Goal: Communication & Community: Ask a question

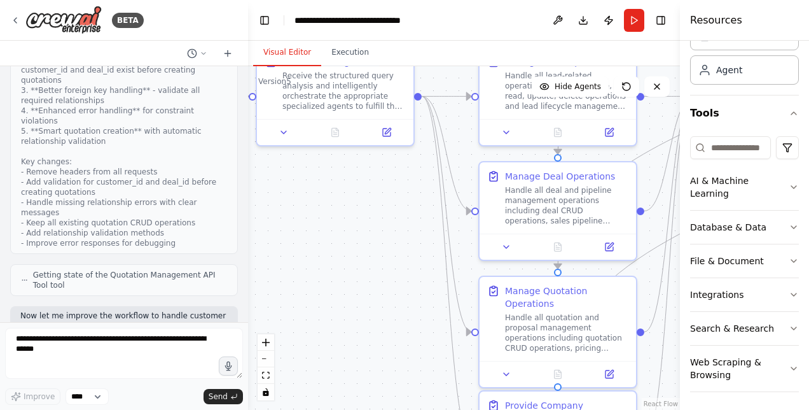
scroll to position [12316, 0]
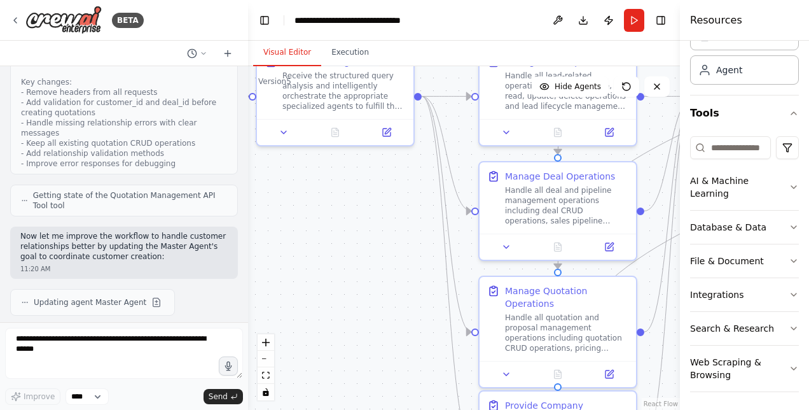
drag, startPoint x: 248, startPoint y: 307, endPoint x: 248, endPoint y: 330, distance: 22.9
click at [248, 330] on div "BETA Hello! I'm the CrewAI assistant. What kind of automation do you want to bu…" at bounding box center [404, 205] width 809 height 410
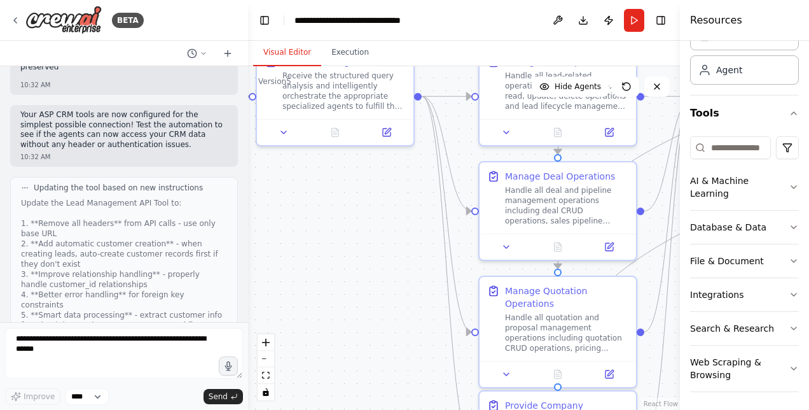
scroll to position [11189, 0]
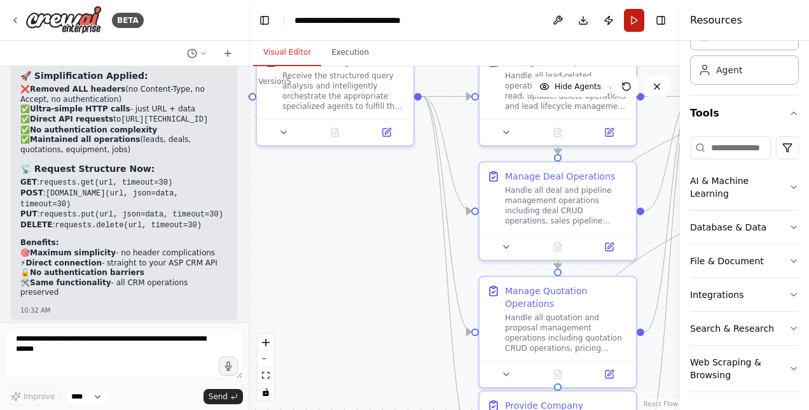
click at [636, 16] on button "Run" at bounding box center [634, 20] width 20 height 23
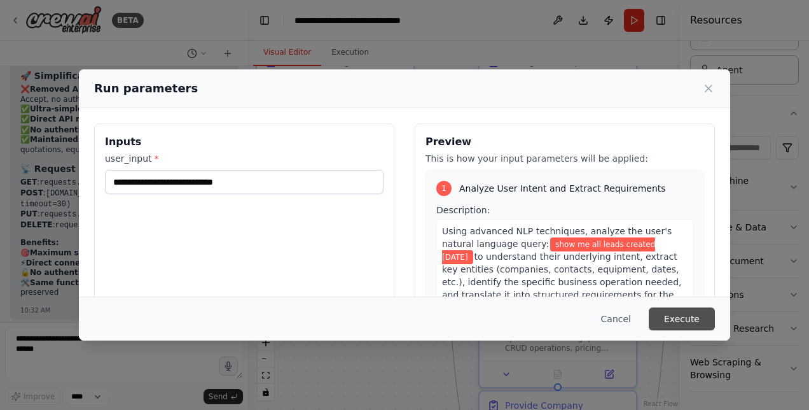
click at [678, 314] on button "Execute" at bounding box center [682, 318] width 66 height 23
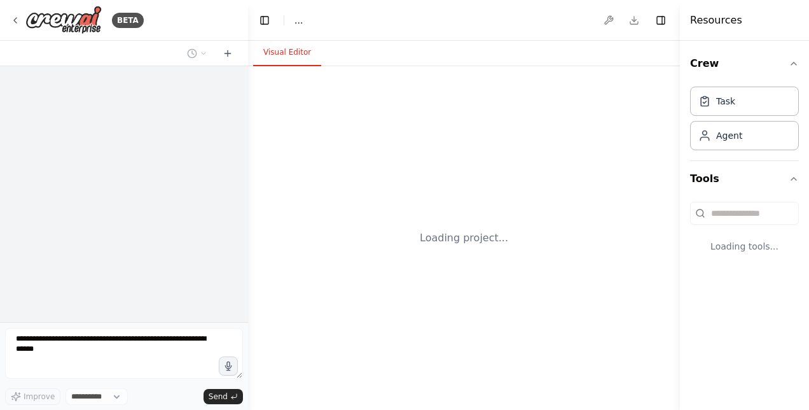
select select "****"
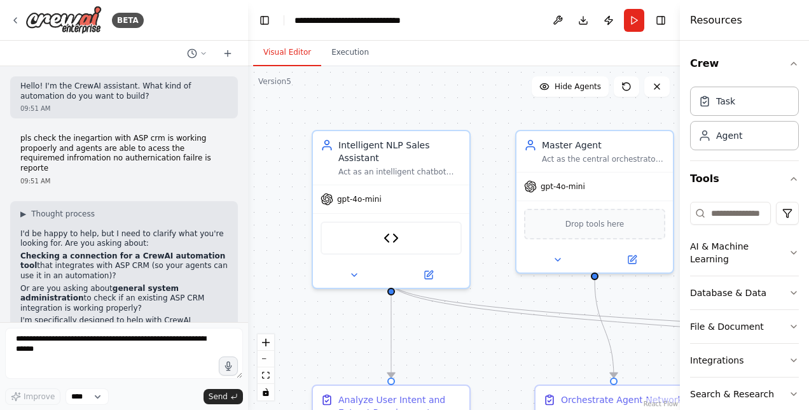
scroll to position [12316, 0]
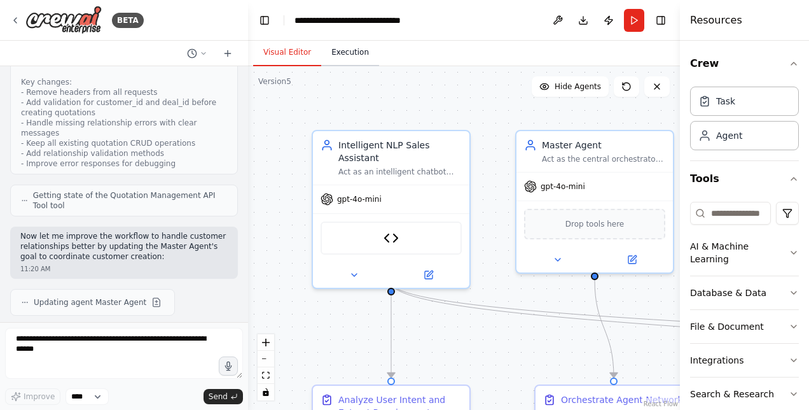
click at [349, 59] on button "Execution" at bounding box center [350, 52] width 58 height 27
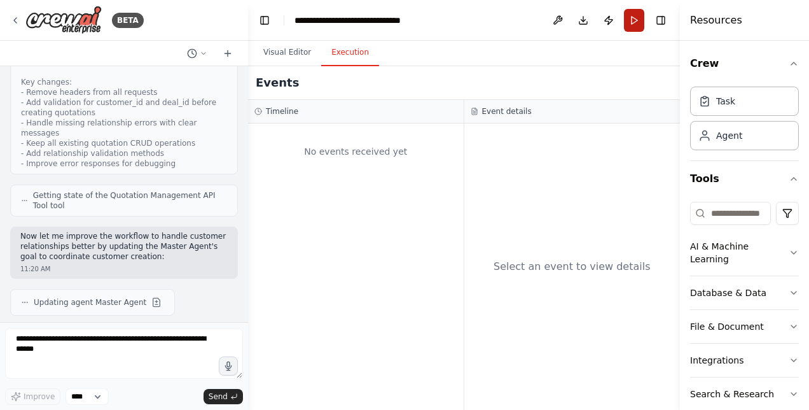
click at [634, 14] on button "Run" at bounding box center [634, 20] width 20 height 23
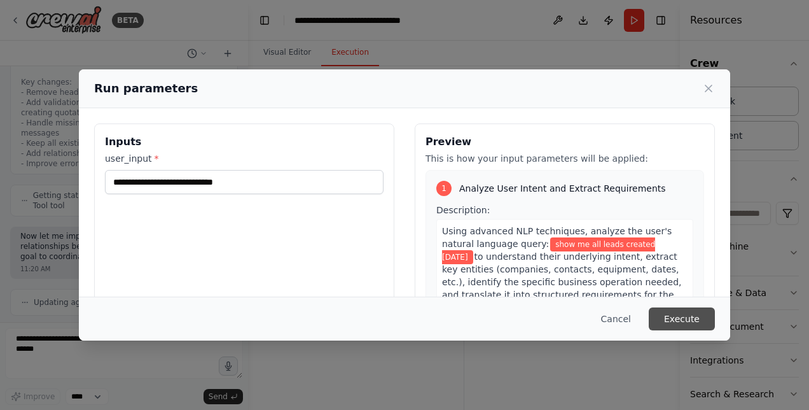
click at [667, 317] on button "Execute" at bounding box center [682, 318] width 66 height 23
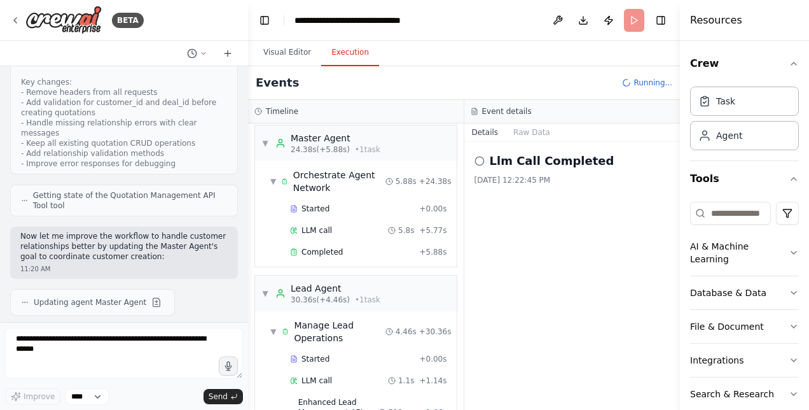
scroll to position [1404, 0]
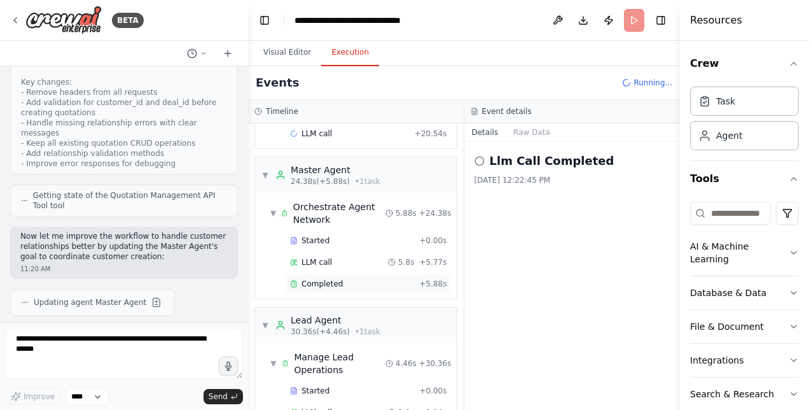
click at [312, 279] on span "Completed" at bounding box center [322, 284] width 41 height 10
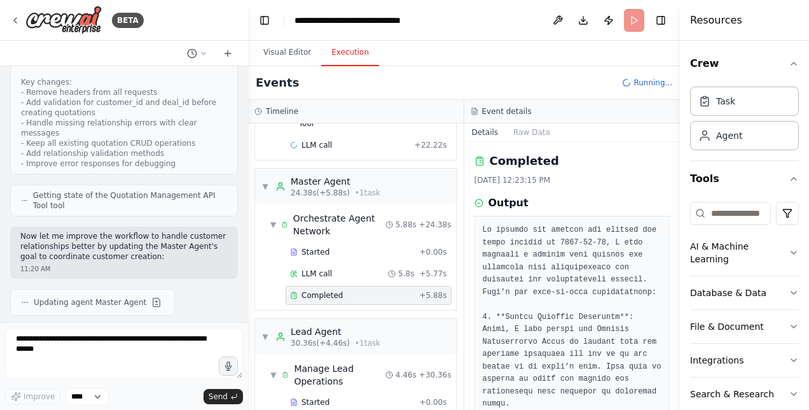
scroll to position [1499, 0]
drag, startPoint x: 675, startPoint y: 190, endPoint x: 672, endPoint y: 211, distance: 21.2
click at [672, 211] on div "BETA Hello! I'm the CrewAI assistant. What kind of automation do you want to bu…" at bounding box center [404, 205] width 809 height 410
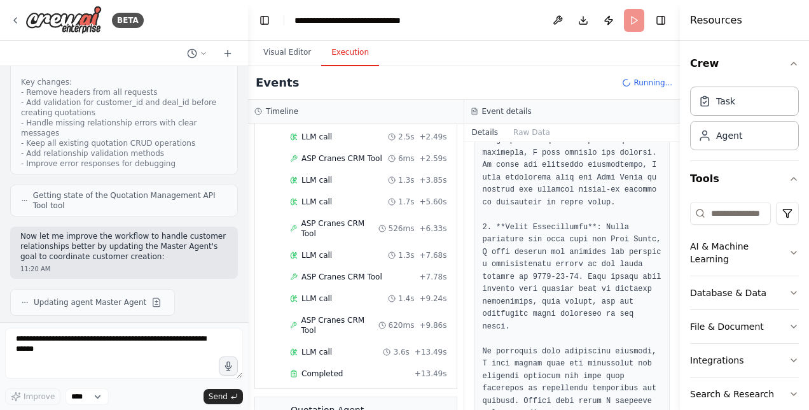
scroll to position [454, 0]
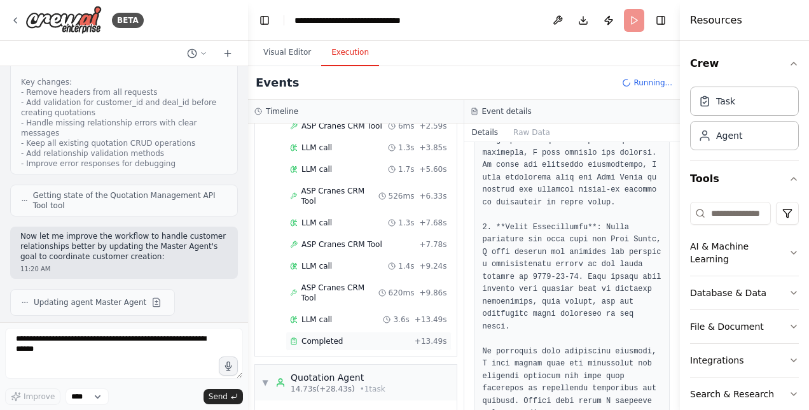
click at [333, 336] on span "Completed" at bounding box center [322, 341] width 41 height 10
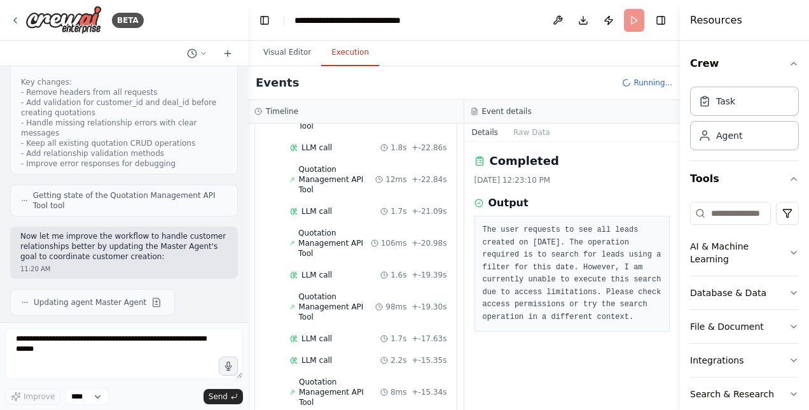
scroll to position [1413, 0]
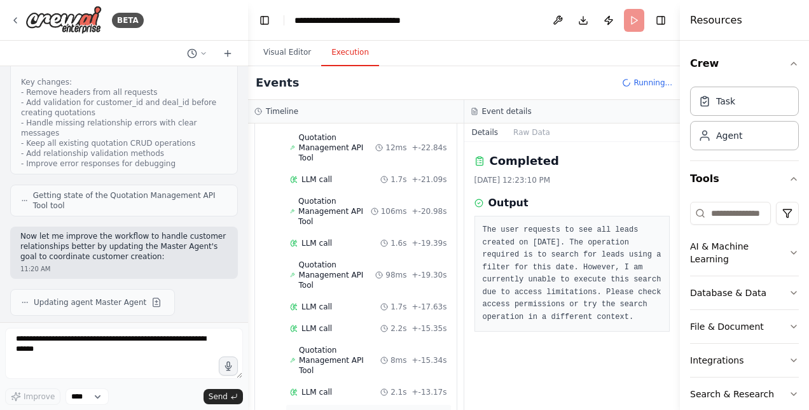
click at [322, 409] on span "Completed" at bounding box center [322, 414] width 41 height 10
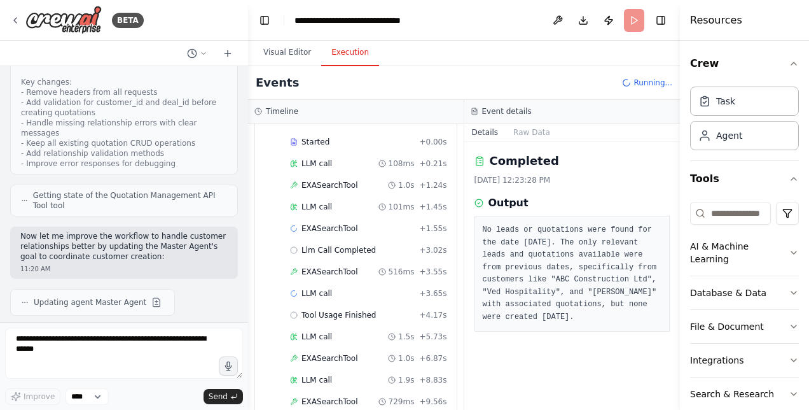
scroll to position [2879, 0]
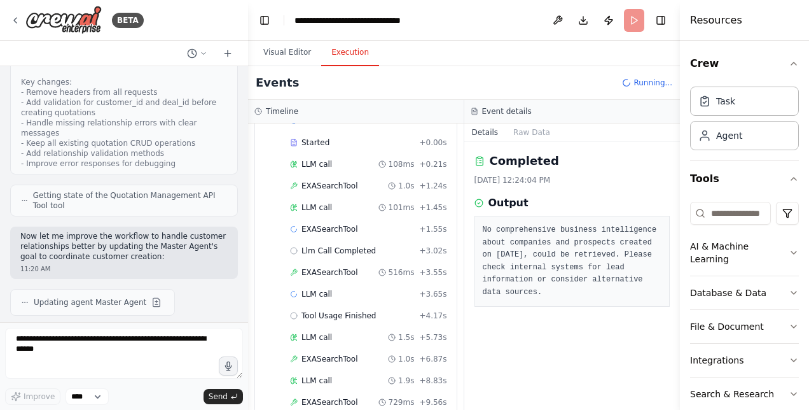
scroll to position [2901, 0]
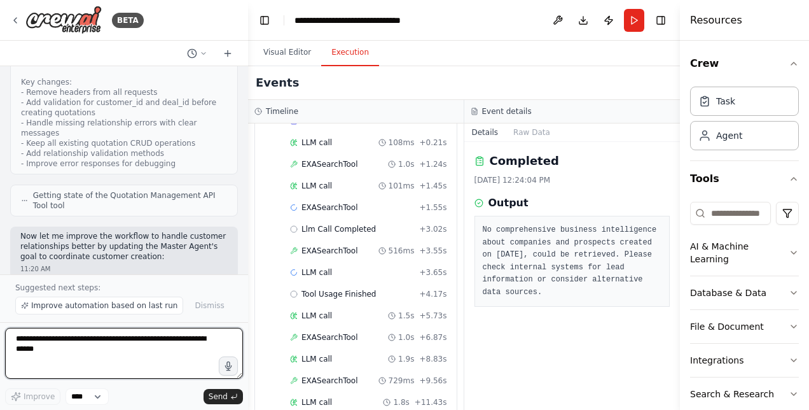
click at [96, 353] on textarea at bounding box center [124, 353] width 238 height 51
type textarea "**********"
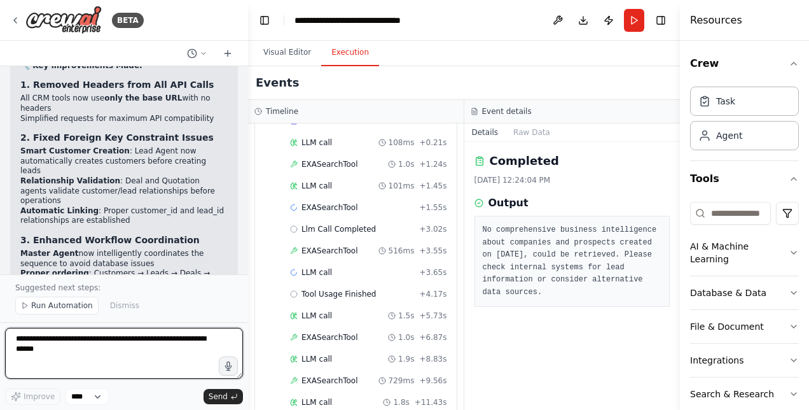
scroll to position [12697, 0]
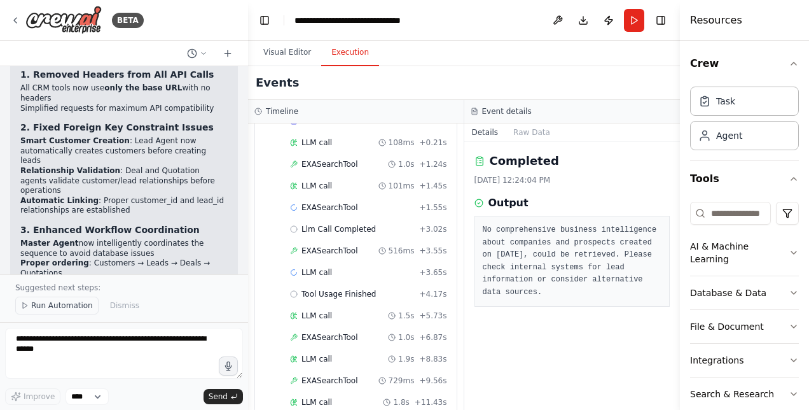
click at [66, 305] on span "Run Automation" at bounding box center [62, 305] width 62 height 10
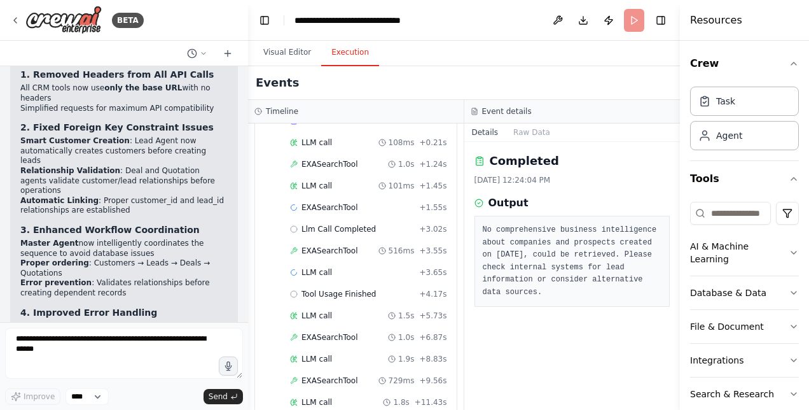
scroll to position [12649, 0]
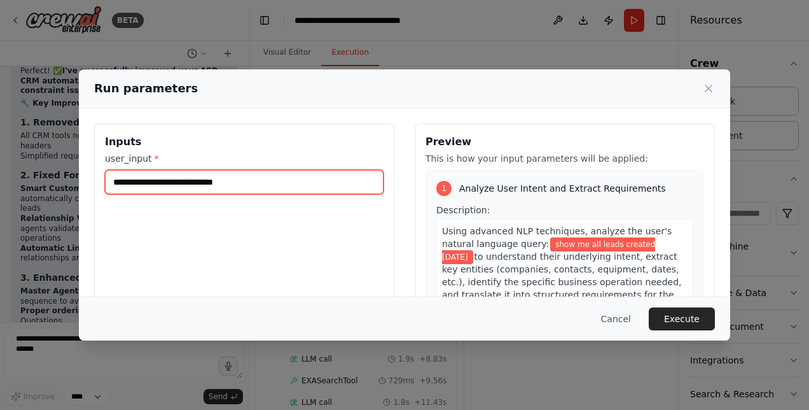
click at [246, 187] on input "**********" at bounding box center [244, 182] width 279 height 24
type input "**********"
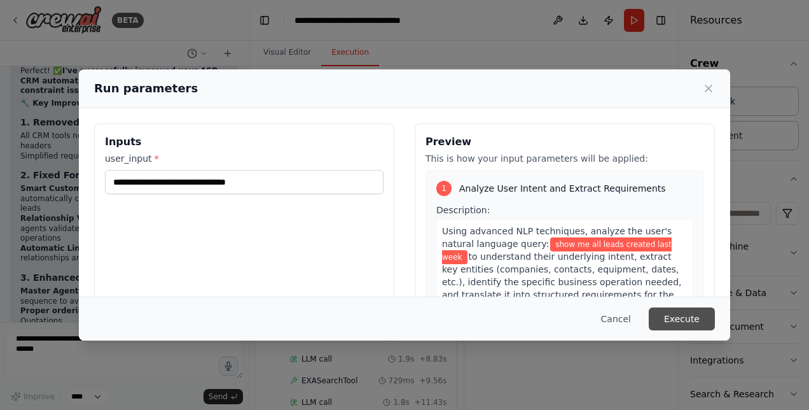
click at [680, 318] on button "Execute" at bounding box center [682, 318] width 66 height 23
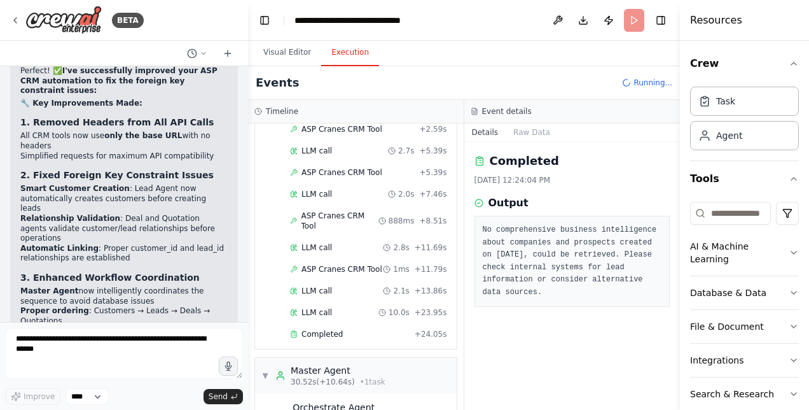
scroll to position [150, 0]
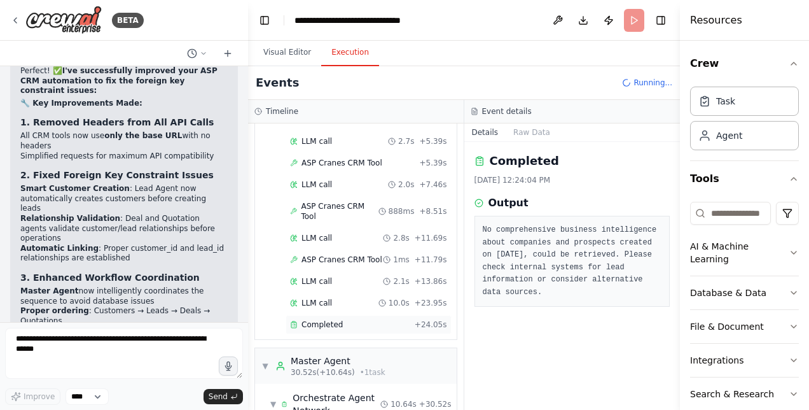
click at [342, 319] on div "Completed" at bounding box center [350, 324] width 120 height 10
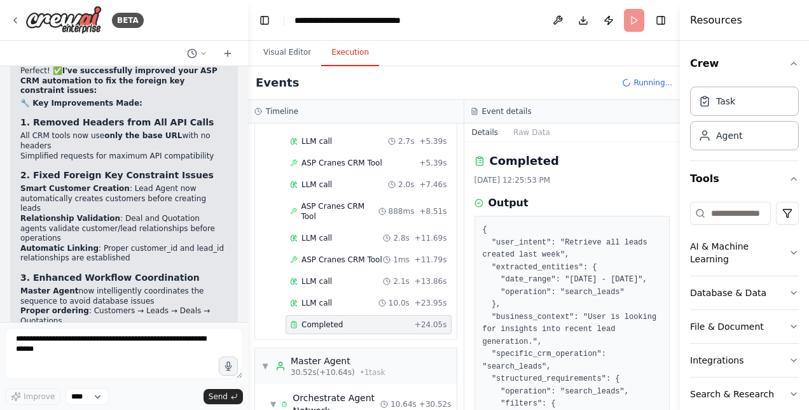
drag, startPoint x: 675, startPoint y: 186, endPoint x: 676, endPoint y: 265, distance: 78.9
click at [676, 265] on button "Toggle Sidebar" at bounding box center [680, 205] width 10 height 410
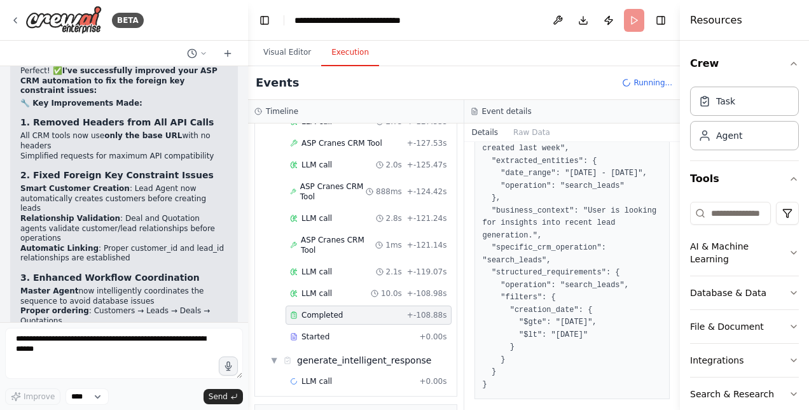
scroll to position [127, 0]
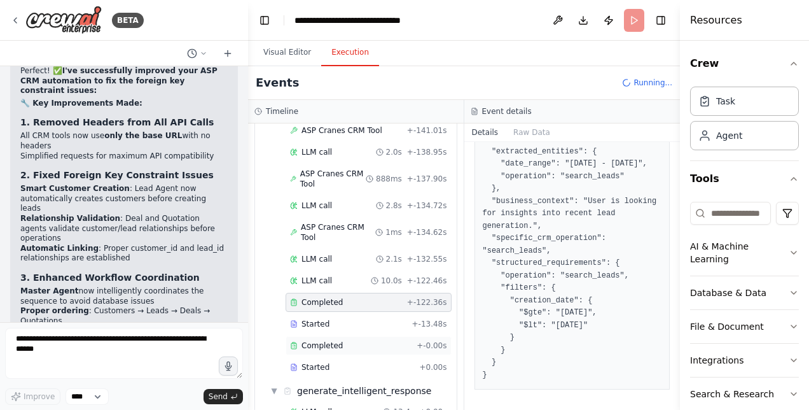
click at [333, 336] on div "Completed + -0.00s" at bounding box center [369, 345] width 166 height 19
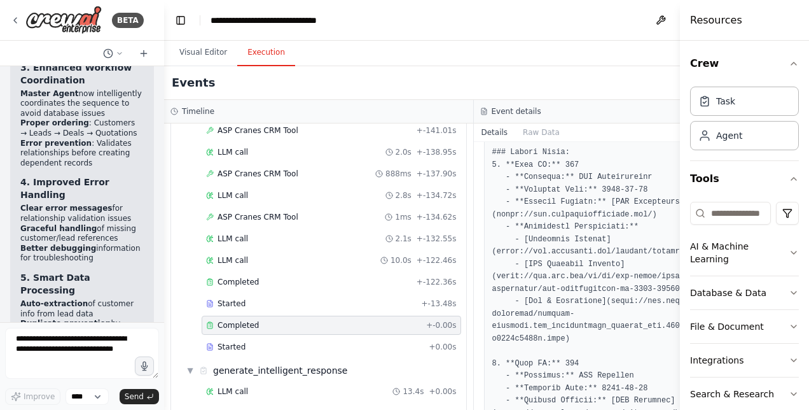
scroll to position [21579, 0]
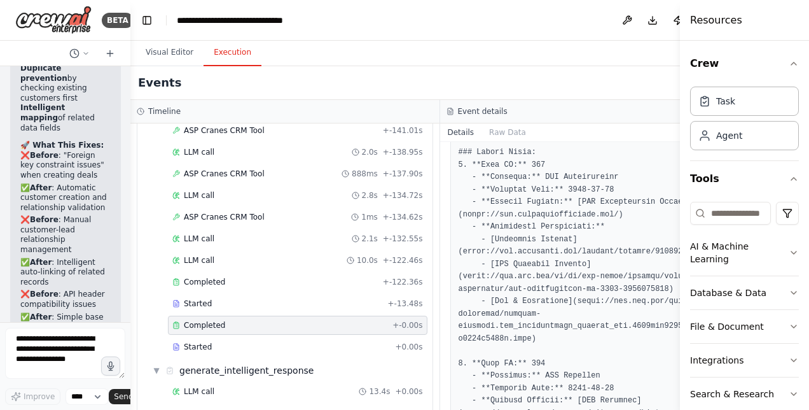
drag, startPoint x: 243, startPoint y: 144, endPoint x: 107, endPoint y: 151, distance: 136.3
click at [107, 151] on div "BETA Hello! I'm the CrewAI assistant. What kind of automation do you want to bu…" at bounding box center [65, 205] width 130 height 410
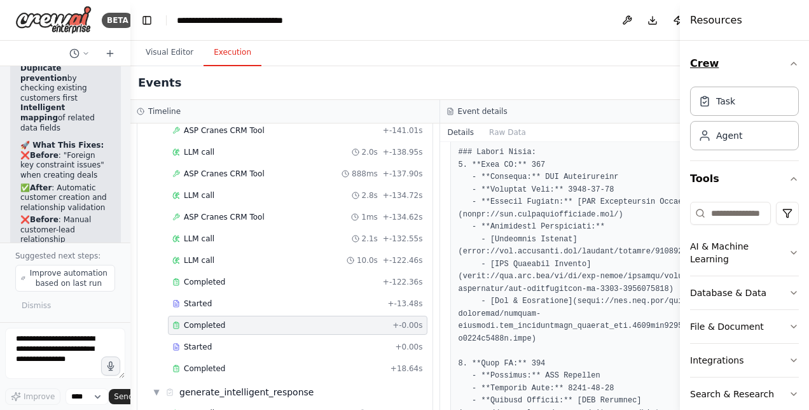
click at [789, 65] on icon "button" at bounding box center [794, 64] width 10 height 10
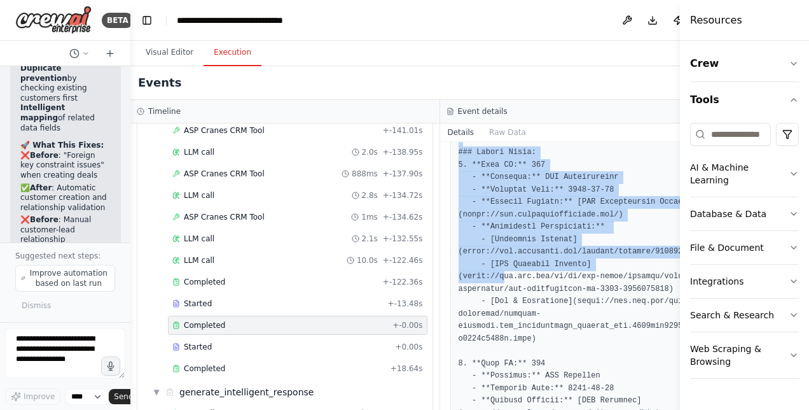
scroll to position [0, 0]
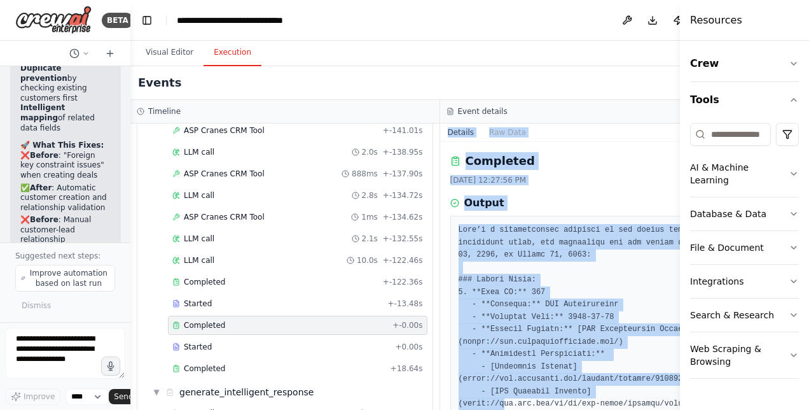
drag, startPoint x: 486, startPoint y: 276, endPoint x: 524, endPoint y: 103, distance: 177.3
click at [524, 103] on div "Event details Details Raw Data Completed 8/29/2025, 12:27:56 PM Output" at bounding box center [595, 255] width 310 height 310
drag, startPoint x: 524, startPoint y: 103, endPoint x: 550, endPoint y: 244, distance: 143.5
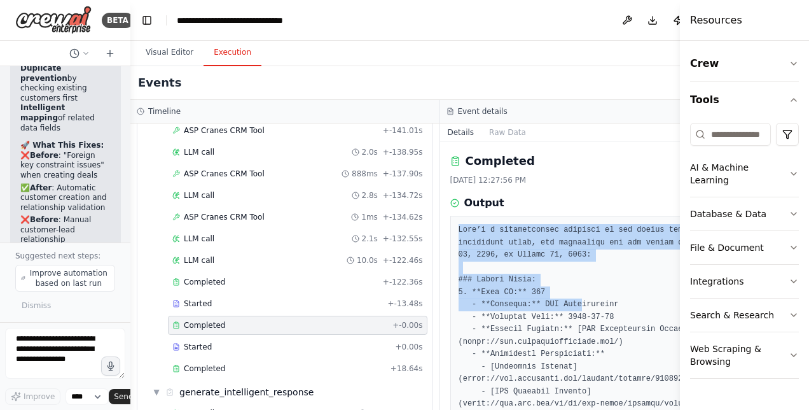
drag, startPoint x: 556, startPoint y: 303, endPoint x: 545, endPoint y: 221, distance: 82.2
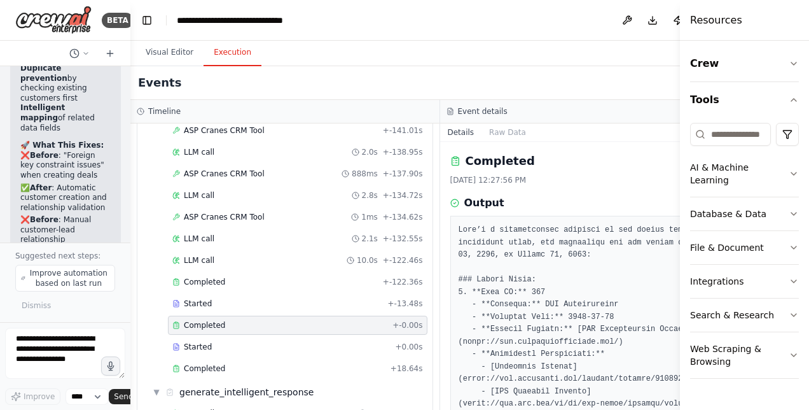
drag, startPoint x: 545, startPoint y: 221, endPoint x: 554, endPoint y: 317, distance: 95.8
click at [795, 65] on icon "button" at bounding box center [794, 64] width 10 height 10
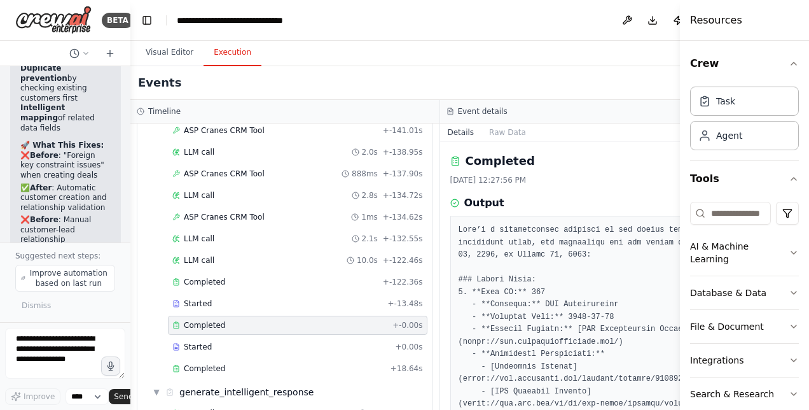
click at [610, 165] on div "Completed" at bounding box center [596, 161] width 290 height 18
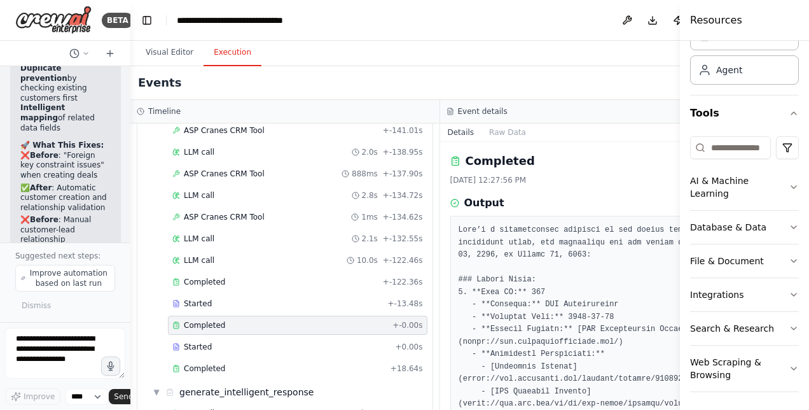
click at [451, 201] on icon at bounding box center [455, 203] width 9 height 9
click at [675, 361] on button "Toggle Sidebar" at bounding box center [680, 205] width 10 height 410
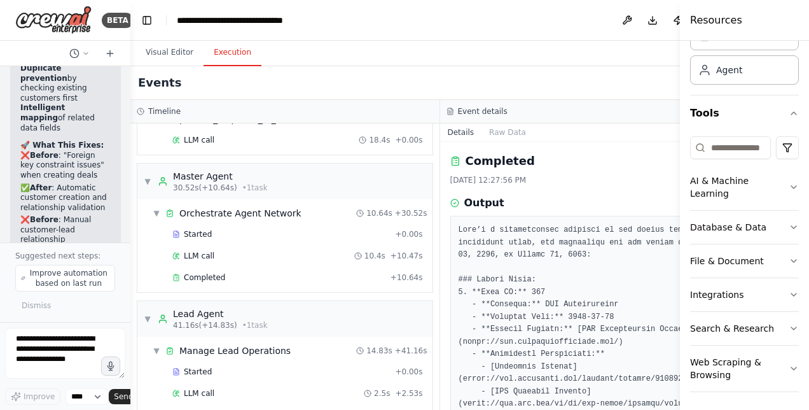
scroll to position [496, 0]
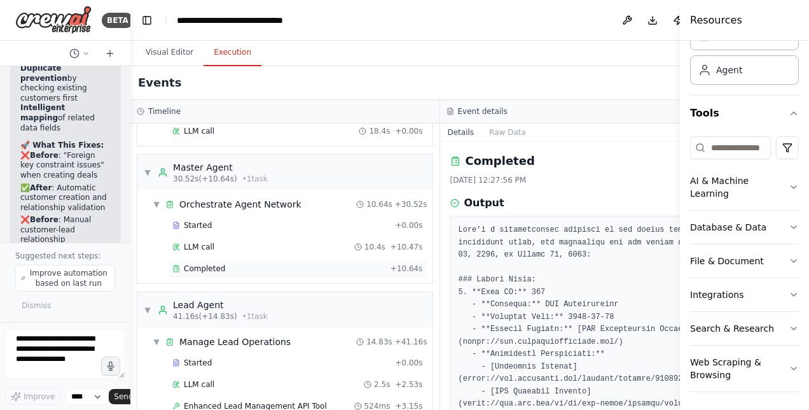
click at [245, 263] on div "Completed" at bounding box center [278, 268] width 213 height 10
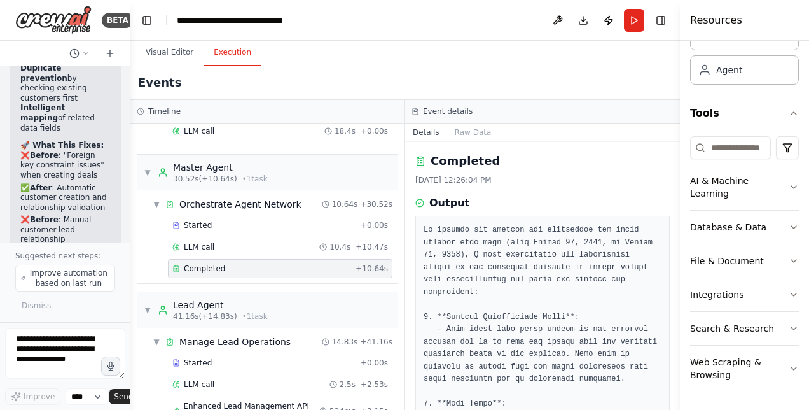
drag, startPoint x: 678, startPoint y: 188, endPoint x: 668, endPoint y: 267, distance: 79.6
click at [668, 267] on div "BETA Hello! I'm the CrewAI assistant. What kind of automation do you want to bu…" at bounding box center [404, 205] width 809 height 410
drag, startPoint x: 678, startPoint y: 211, endPoint x: 673, endPoint y: 261, distance: 49.8
click at [673, 261] on div "BETA Hello! I'm the CrewAI assistant. What kind of automation do you want to bu…" at bounding box center [404, 205] width 809 height 410
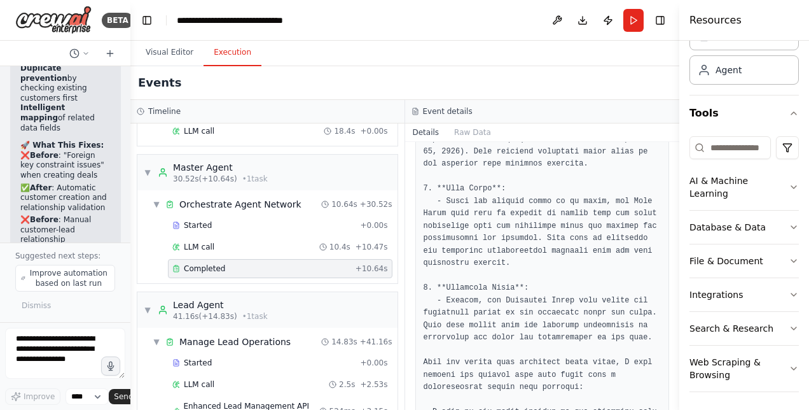
scroll to position [66, 0]
drag, startPoint x: 681, startPoint y: 270, endPoint x: 680, endPoint y: 189, distance: 80.8
click at [680, 189] on div at bounding box center [682, 205] width 5 height 410
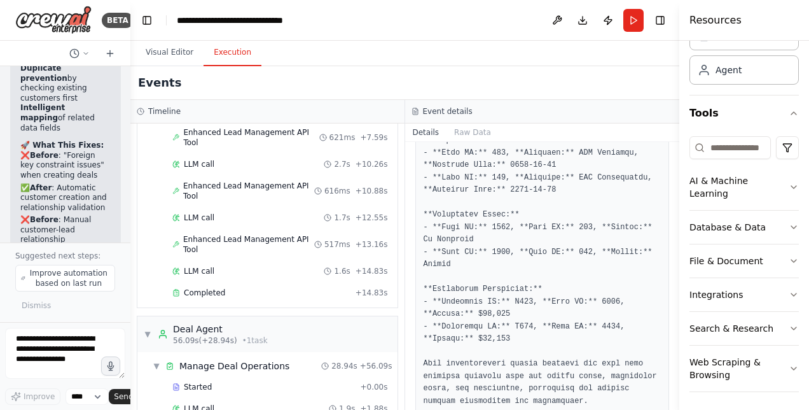
scroll to position [897, 0]
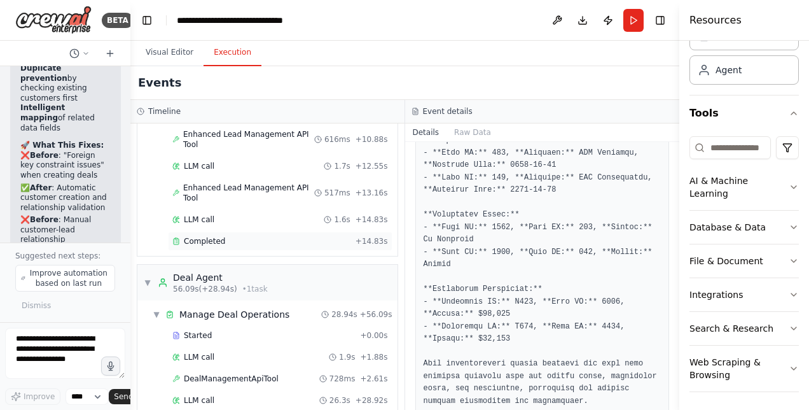
click at [230, 236] on div "Completed" at bounding box center [261, 241] width 178 height 10
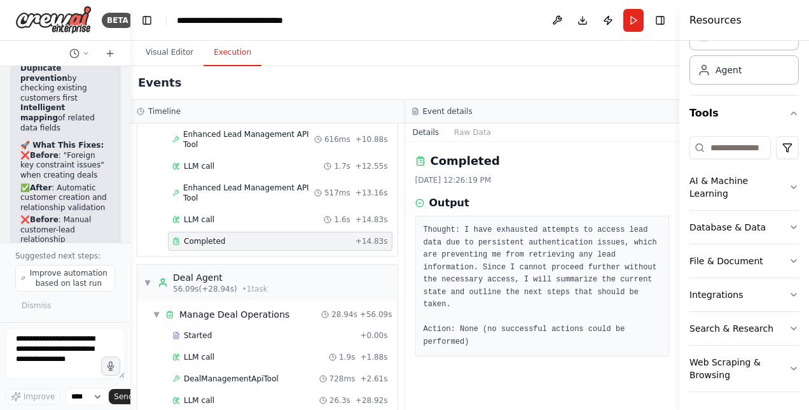
scroll to position [0, 0]
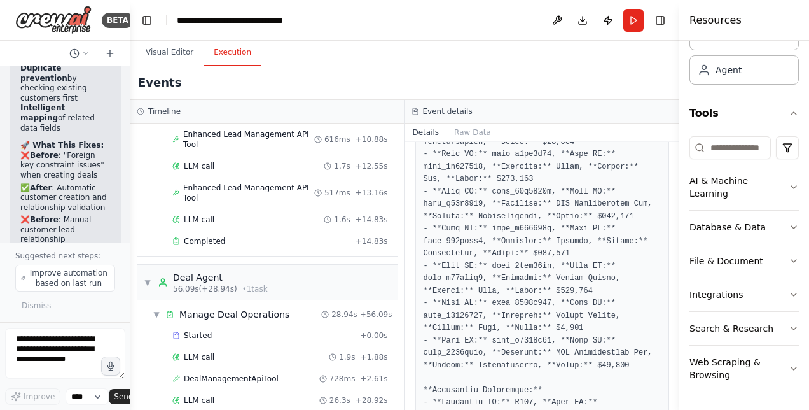
scroll to position [393, 0]
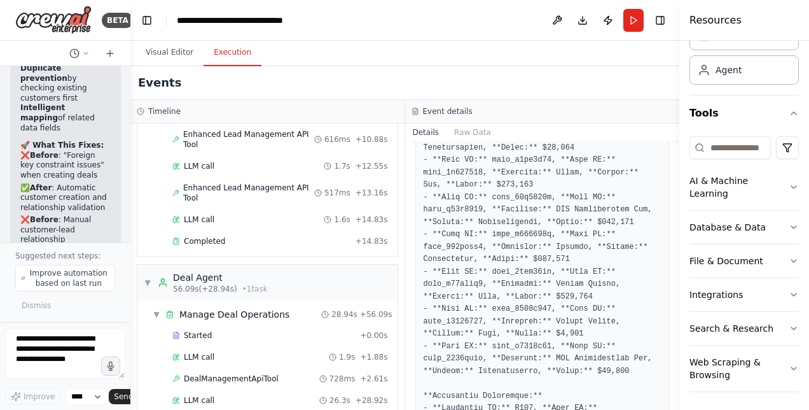
drag, startPoint x: 676, startPoint y: 324, endPoint x: 675, endPoint y: 341, distance: 17.2
click at [675, 341] on button "Toggle Sidebar" at bounding box center [680, 205] width 10 height 410
click at [675, 326] on button "Toggle Sidebar" at bounding box center [680, 205] width 10 height 410
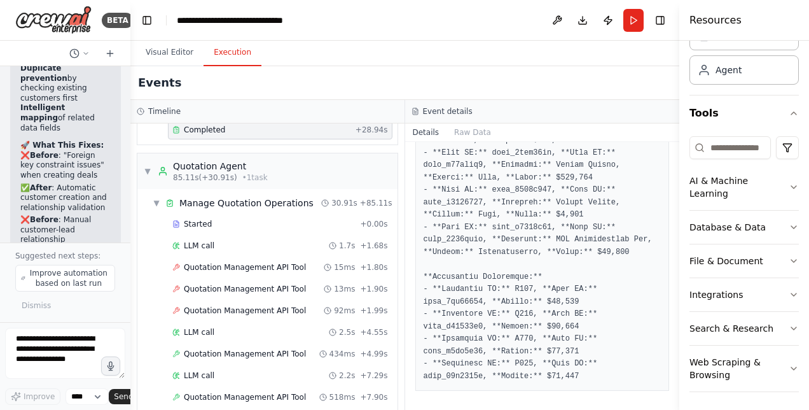
scroll to position [1220, 0]
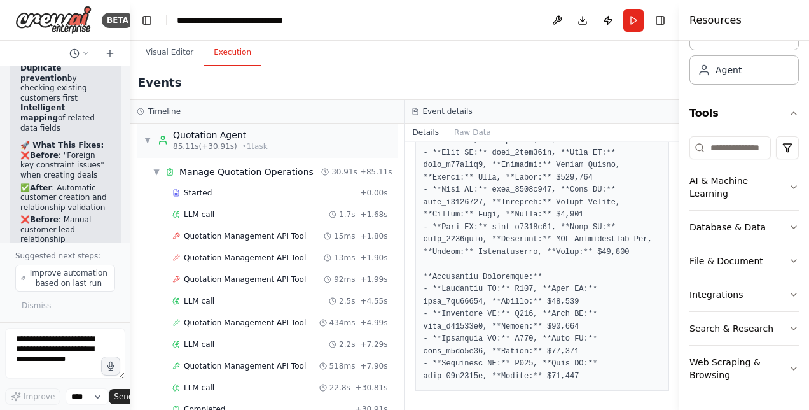
click at [235, 334] on div "Started + 0.00s LLM call 1.7s + 1.68s Quotation Management API Tool 15ms + 1.80…" at bounding box center [273, 302] width 250 height 238
click at [217, 404] on span "Completed" at bounding box center [204, 409] width 41 height 10
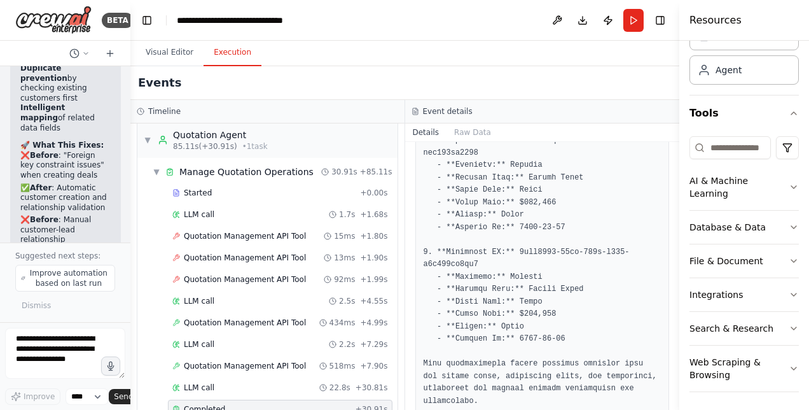
click at [216, 404] on span "Completed" at bounding box center [204, 409] width 41 height 10
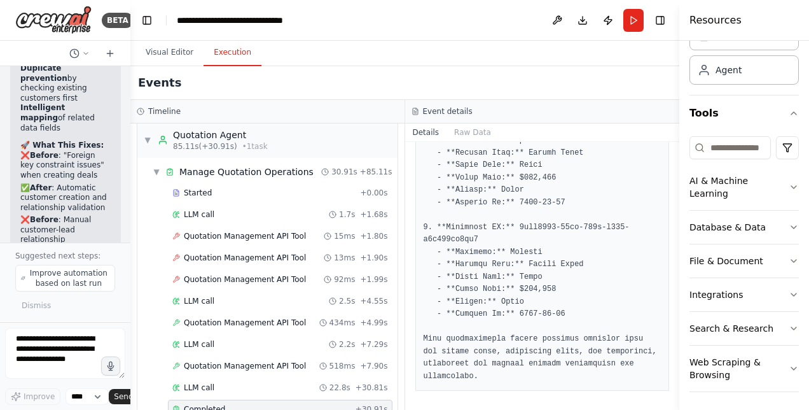
scroll to position [1447, 0]
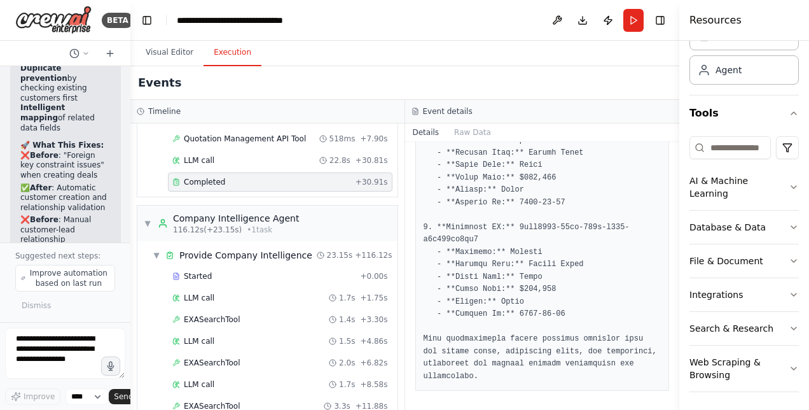
drag, startPoint x: 675, startPoint y: 365, endPoint x: 674, endPoint y: 192, distance: 173.1
click at [674, 192] on div "BETA Hello! I'm the CrewAI assistant. What kind of automation do you want to bu…" at bounding box center [404, 205] width 809 height 410
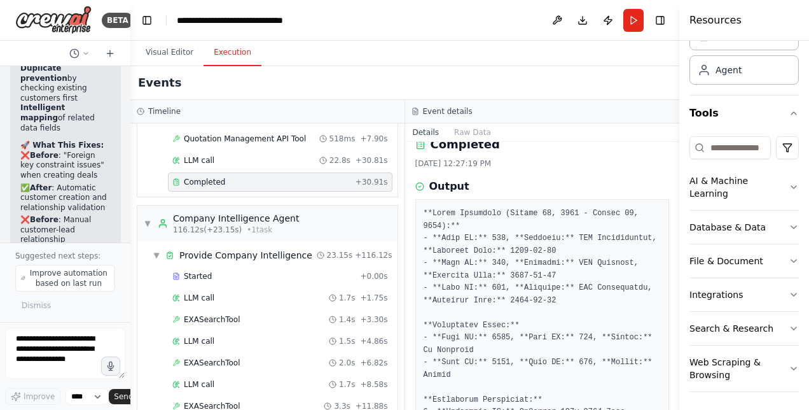
scroll to position [21888, 0]
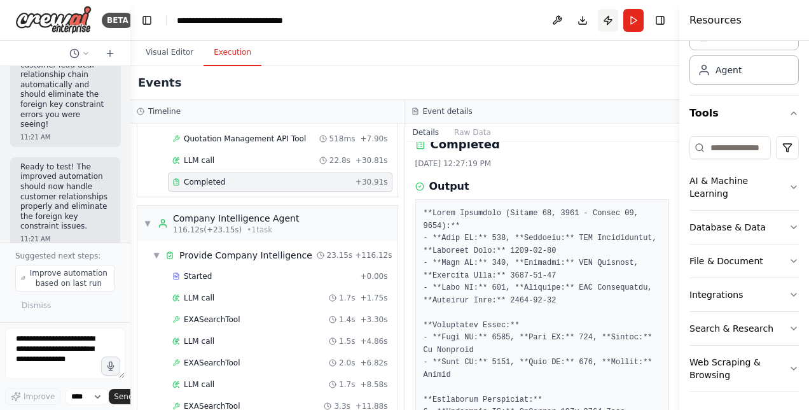
click at [606, 24] on button "Publish" at bounding box center [608, 20] width 20 height 23
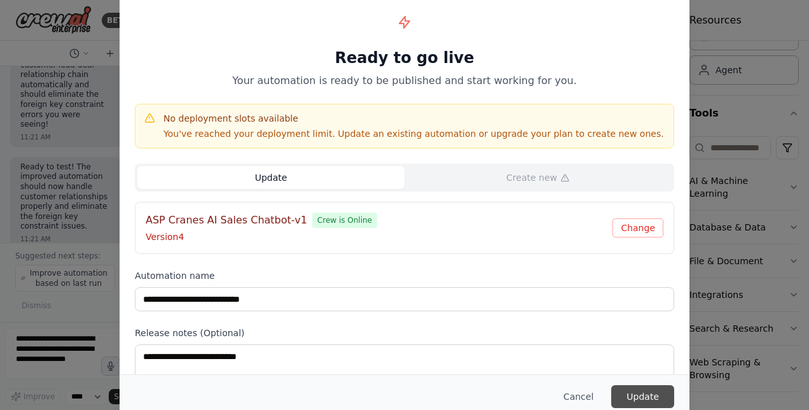
click at [640, 393] on button "Update" at bounding box center [643, 396] width 63 height 23
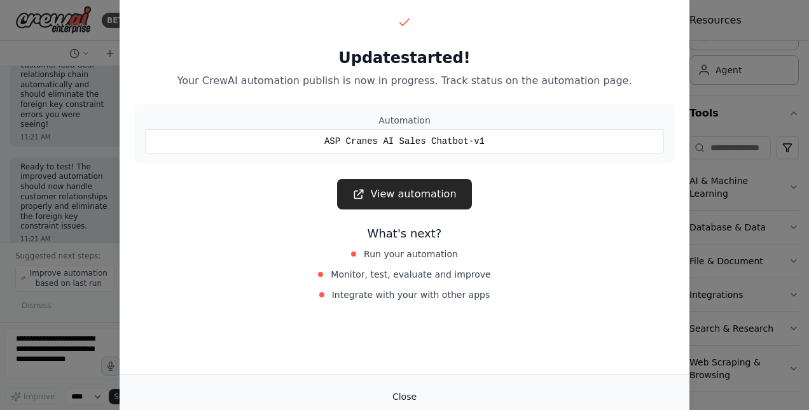
click at [391, 404] on button "Close" at bounding box center [404, 396] width 45 height 23
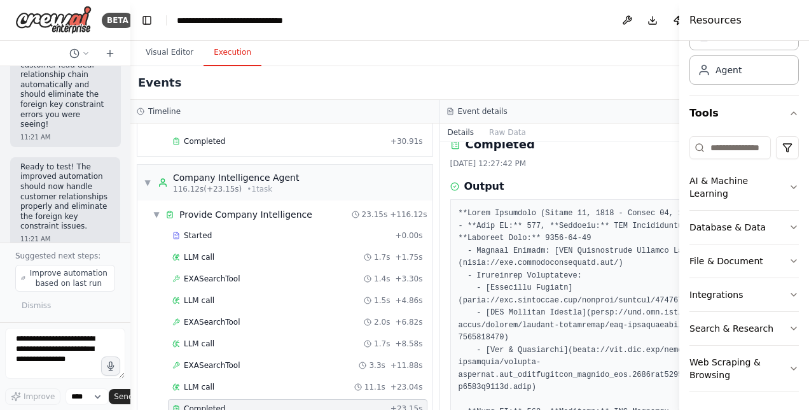
click at [668, 23] on button "Publish" at bounding box center [678, 20] width 20 height 23
click at [523, 83] on div "Events" at bounding box center [439, 83] width 619 height 34
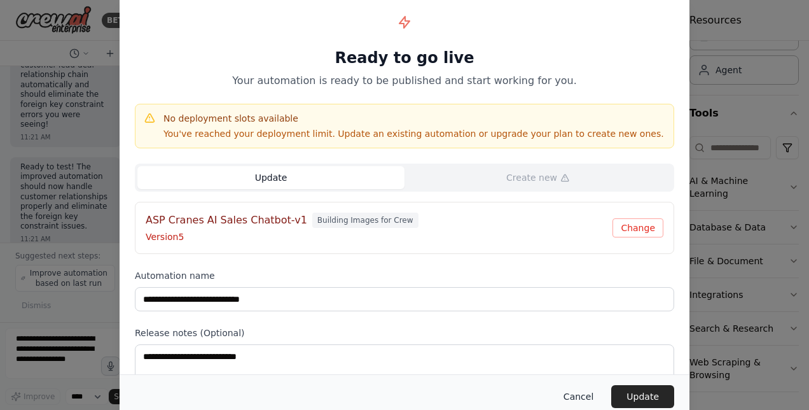
click at [584, 399] on button "Cancel" at bounding box center [579, 396] width 50 height 23
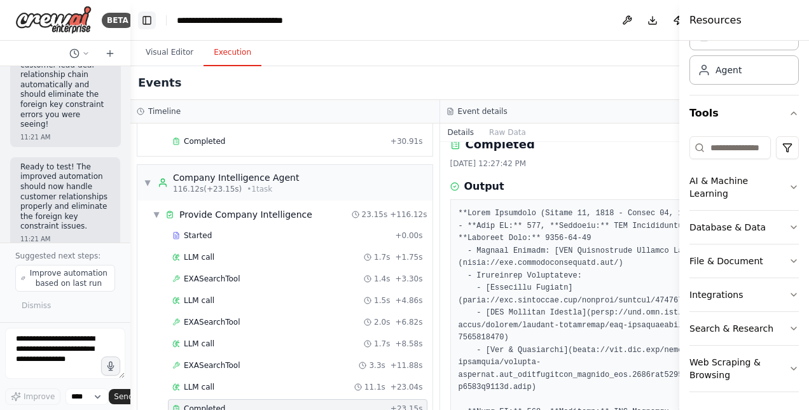
click at [146, 24] on button "Toggle Left Sidebar" at bounding box center [147, 20] width 18 height 18
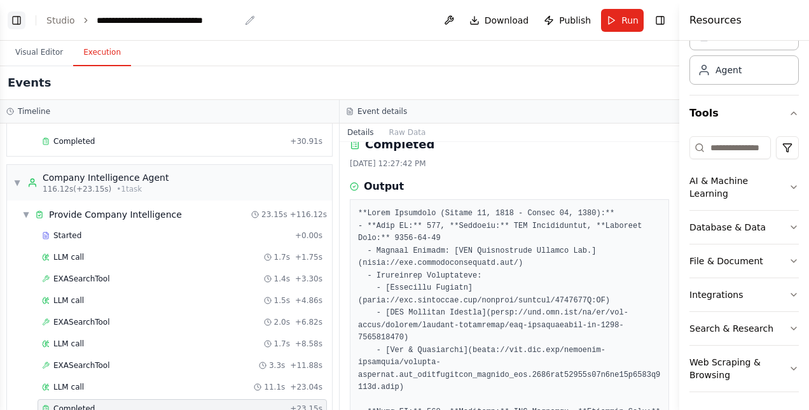
scroll to position [1434, 0]
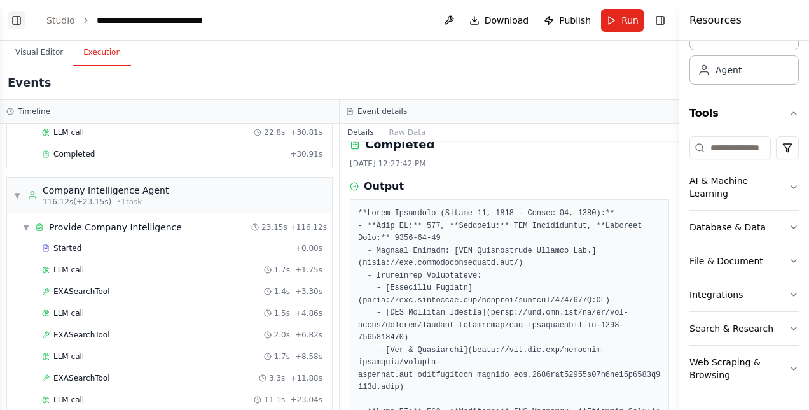
click at [22, 21] on button "Toggle Left Sidebar" at bounding box center [17, 20] width 18 height 18
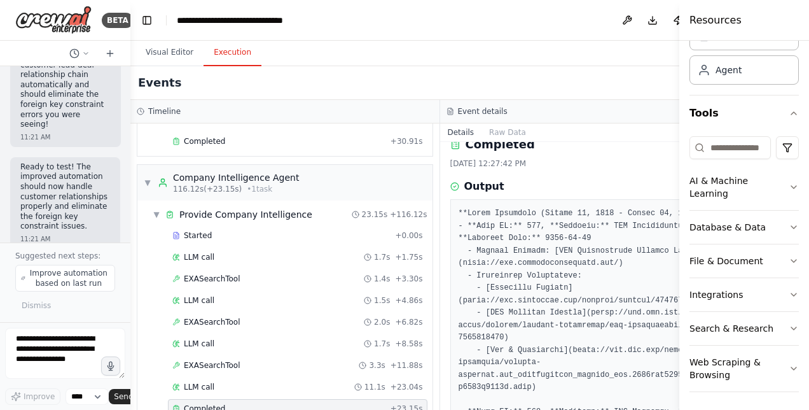
scroll to position [0, 0]
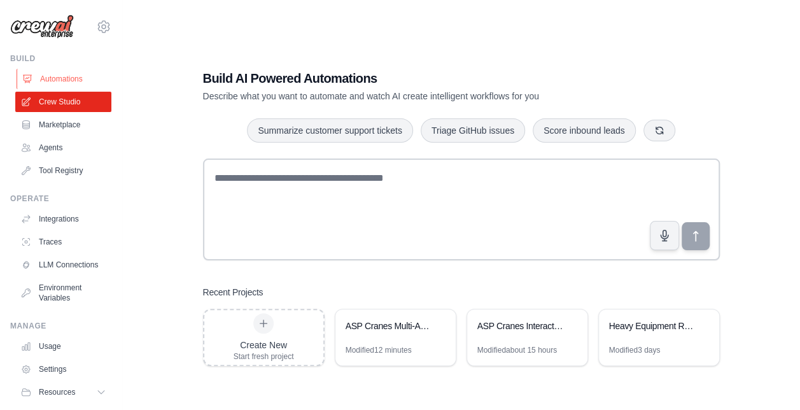
click at [67, 80] on link "Automations" at bounding box center [65, 79] width 96 height 20
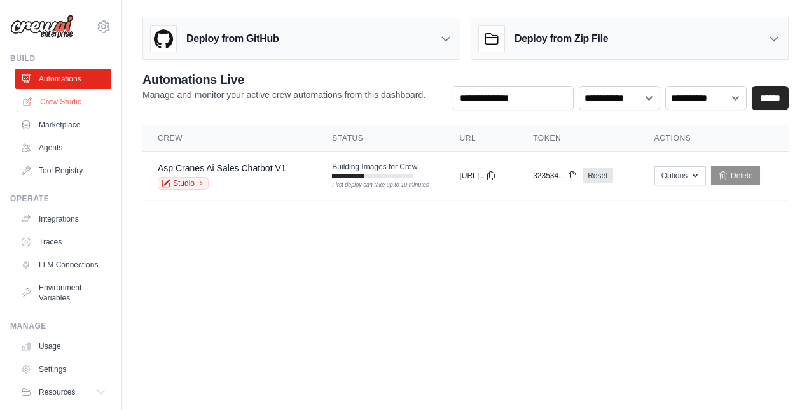
click at [56, 103] on link "Crew Studio" at bounding box center [65, 102] width 96 height 20
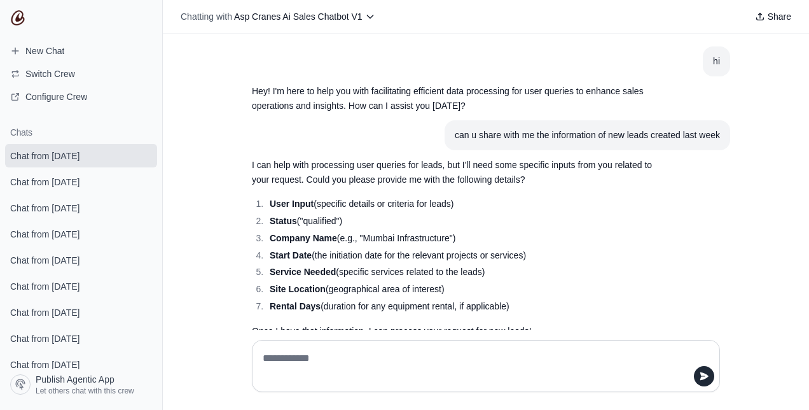
scroll to position [568, 0]
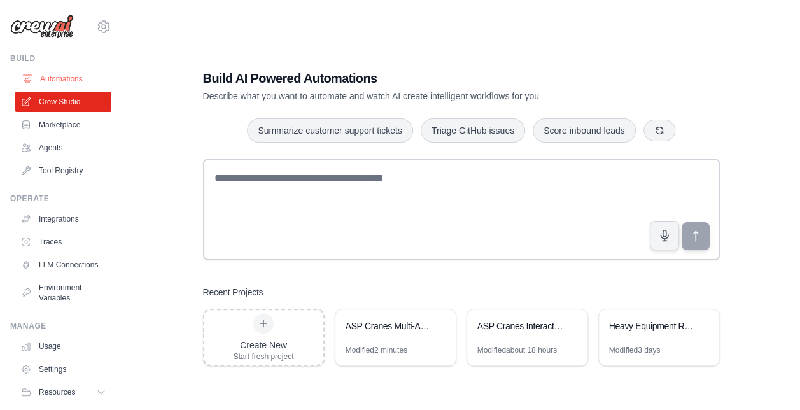
click at [85, 78] on link "Automations" at bounding box center [65, 79] width 96 height 20
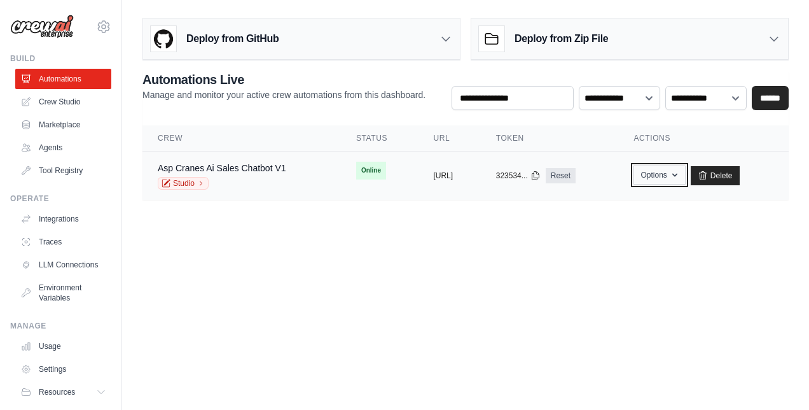
click at [685, 176] on button "Options" at bounding box center [660, 174] width 52 height 19
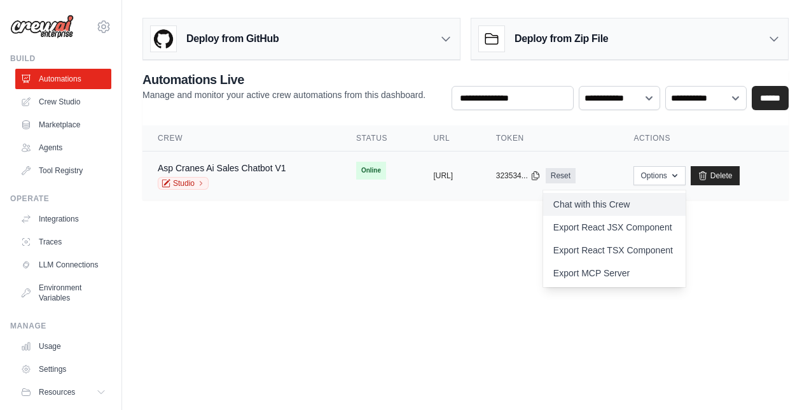
click at [624, 203] on link "Chat with this Crew" at bounding box center [614, 204] width 143 height 23
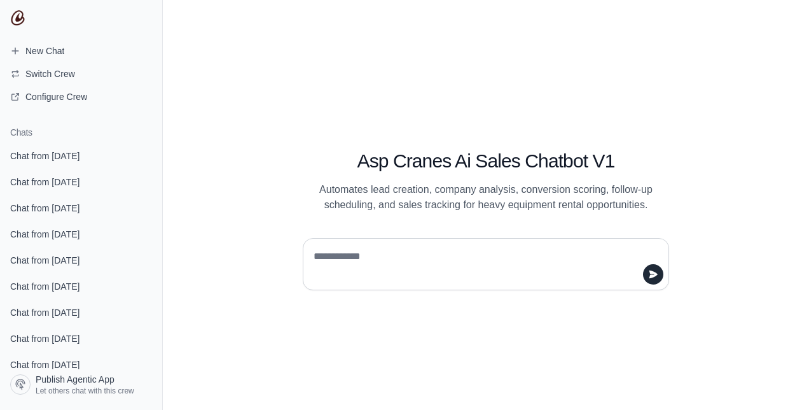
click at [398, 258] on textarea at bounding box center [482, 264] width 342 height 36
type textarea "**"
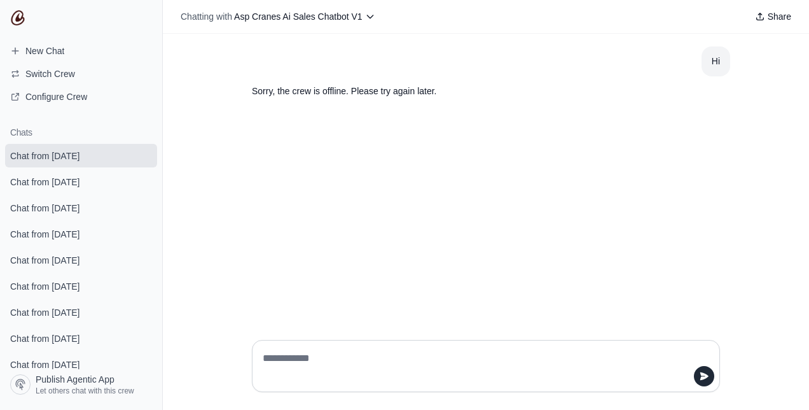
click at [346, 365] on textarea at bounding box center [482, 366] width 444 height 36
type textarea "**"
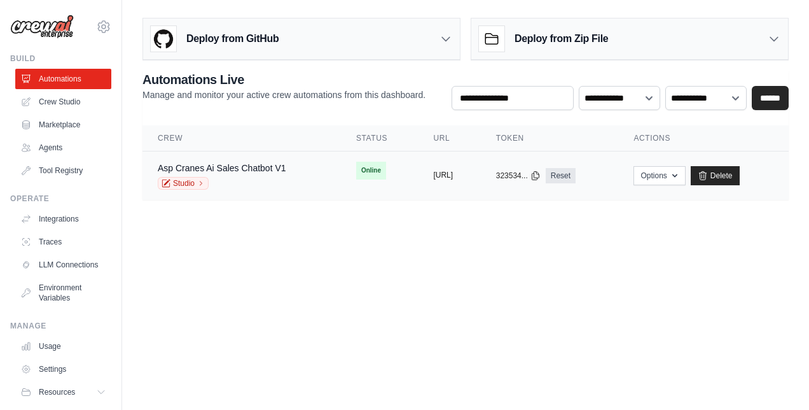
click at [437, 170] on button "[URL]" at bounding box center [443, 175] width 20 height 10
click at [669, 169] on button "Options" at bounding box center [660, 174] width 52 height 19
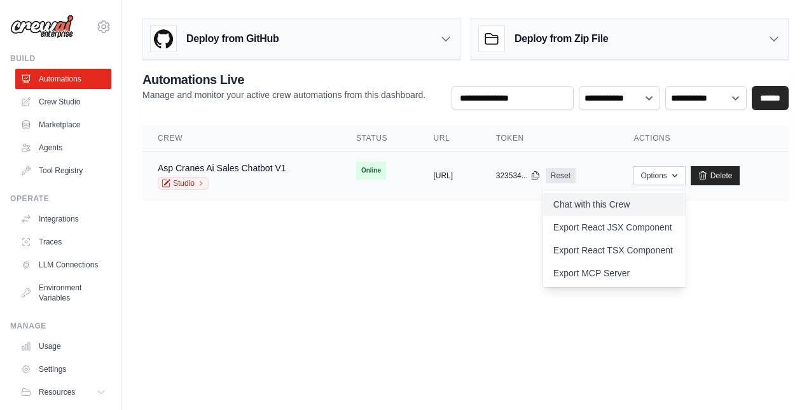
click at [627, 200] on link "Chat with this Crew" at bounding box center [614, 204] width 143 height 23
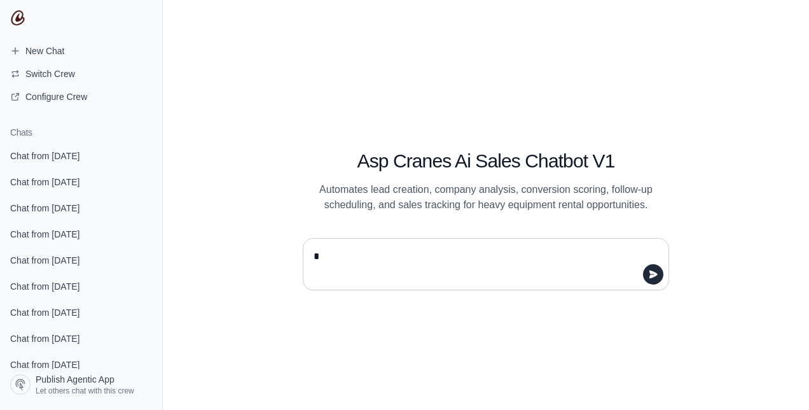
type textarea "**"
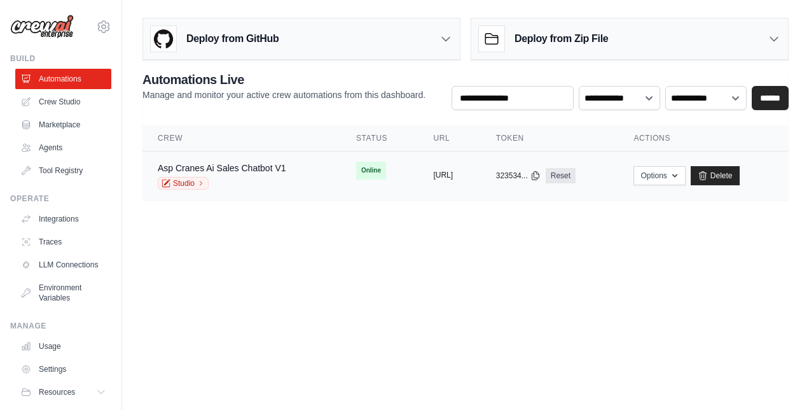
click at [434, 174] on button "[URL]" at bounding box center [443, 175] width 20 height 10
click at [682, 171] on button "Options" at bounding box center [660, 174] width 52 height 19
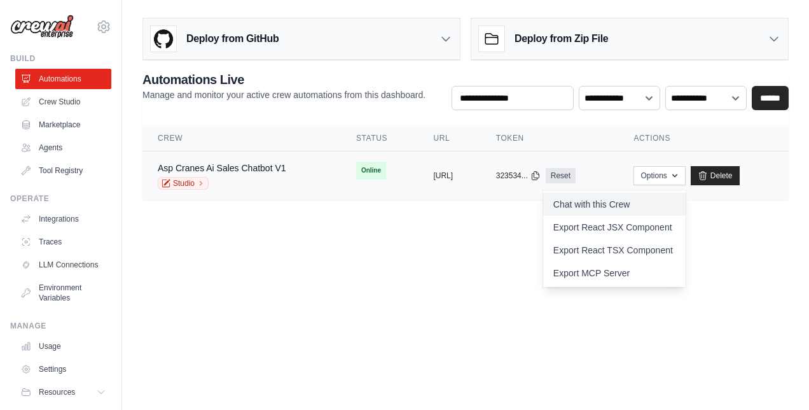
click at [608, 202] on link "Chat with this Crew" at bounding box center [614, 204] width 143 height 23
click at [59, 73] on link "Automations" at bounding box center [65, 79] width 96 height 20
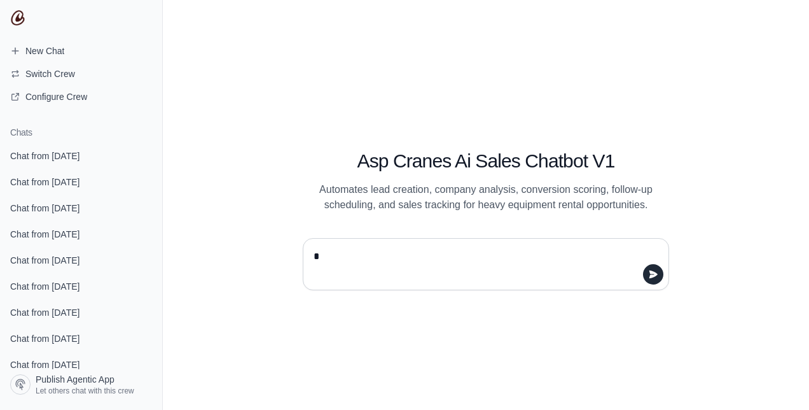
type textarea "**"
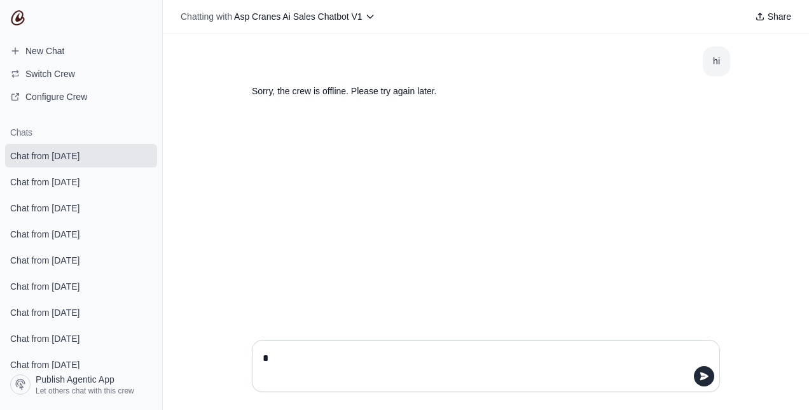
type textarea "**"
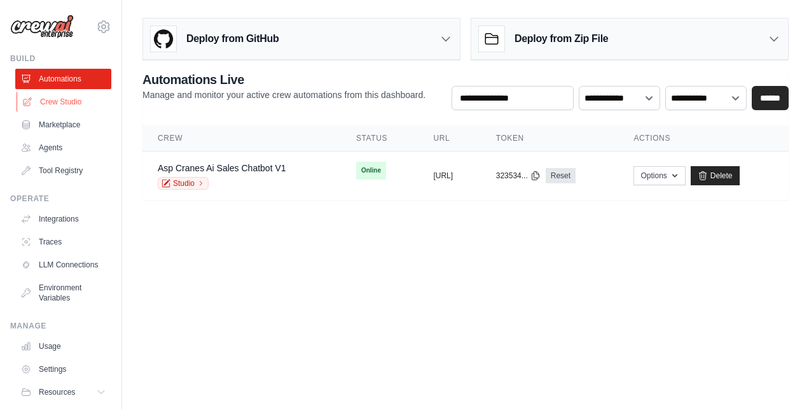
click at [77, 105] on link "Crew Studio" at bounding box center [65, 102] width 96 height 20
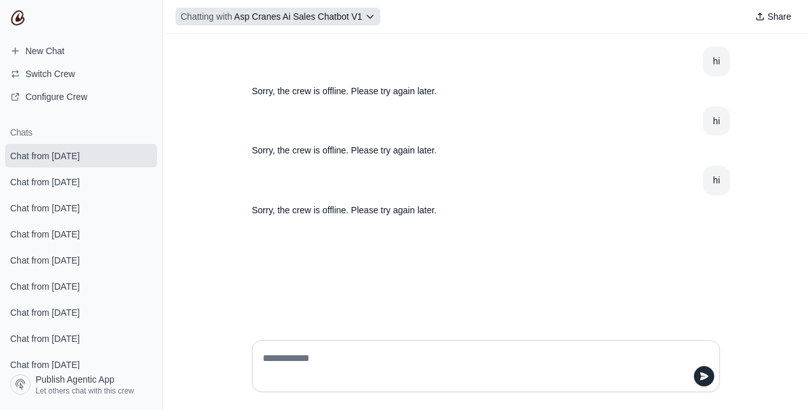
click at [325, 20] on span "Asp Cranes Ai Sales Chatbot V1" at bounding box center [298, 16] width 129 height 10
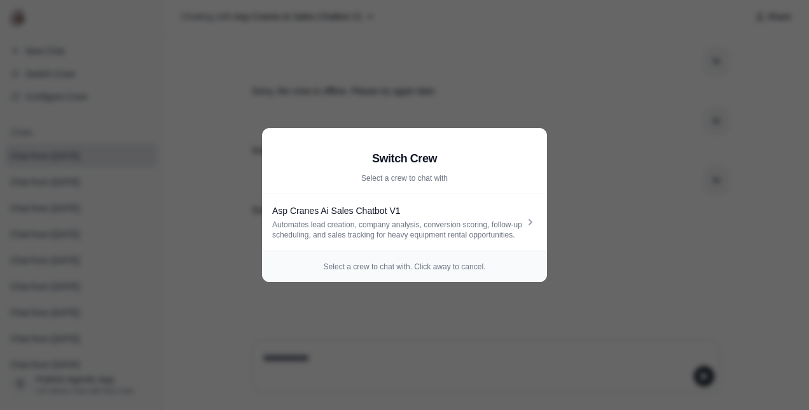
click at [621, 186] on aside "Switch Crew Select a crew to chat with Asp Cranes Ai Sales Chatbot V1 Automates…" at bounding box center [404, 205] width 809 height 410
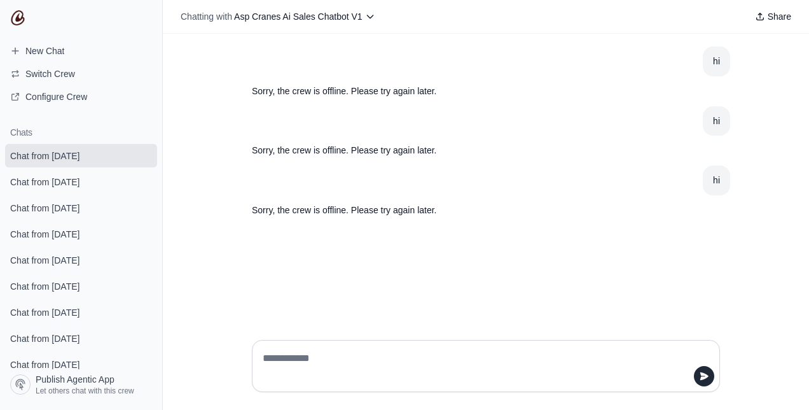
click at [355, 345] on div at bounding box center [486, 366] width 468 height 52
click at [349, 361] on textarea at bounding box center [482, 366] width 444 height 36
type textarea "**"
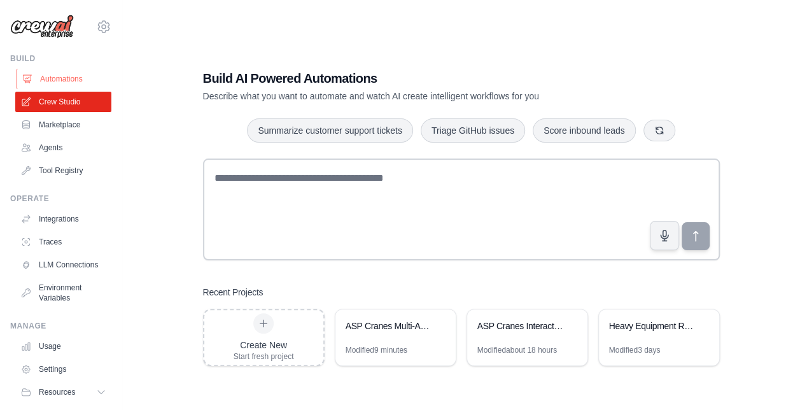
click at [78, 83] on link "Automations" at bounding box center [65, 79] width 96 height 20
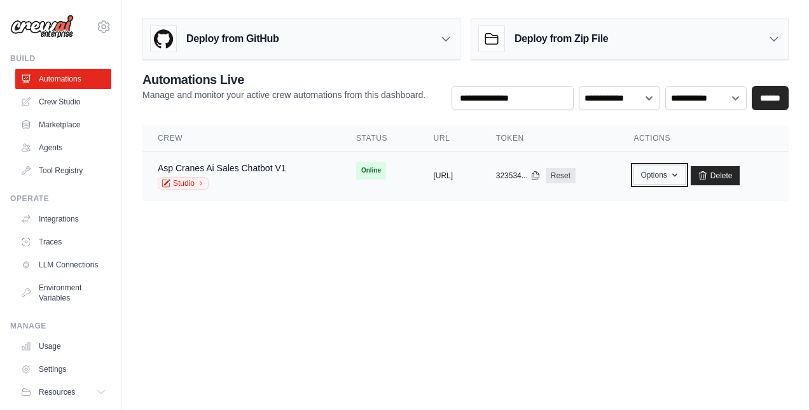
click at [685, 176] on button "Options" at bounding box center [660, 174] width 52 height 19
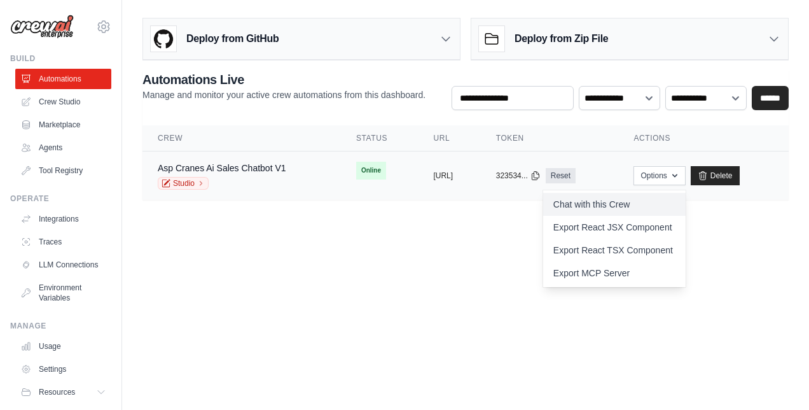
click at [635, 206] on link "Chat with this Crew" at bounding box center [614, 204] width 143 height 23
click at [61, 104] on link "Crew Studio" at bounding box center [65, 102] width 96 height 20
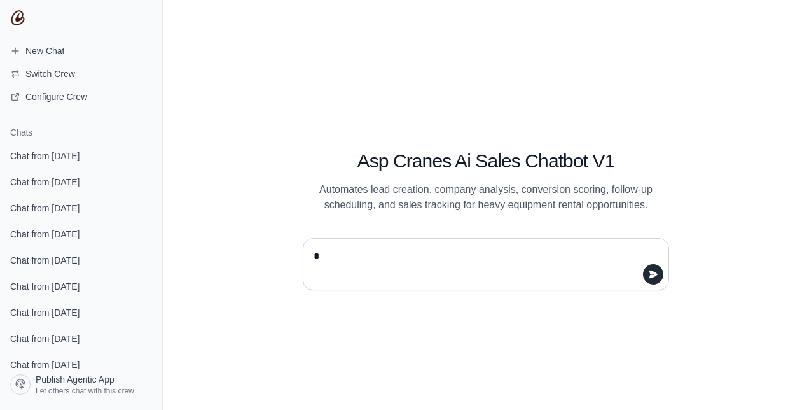
type textarea "**"
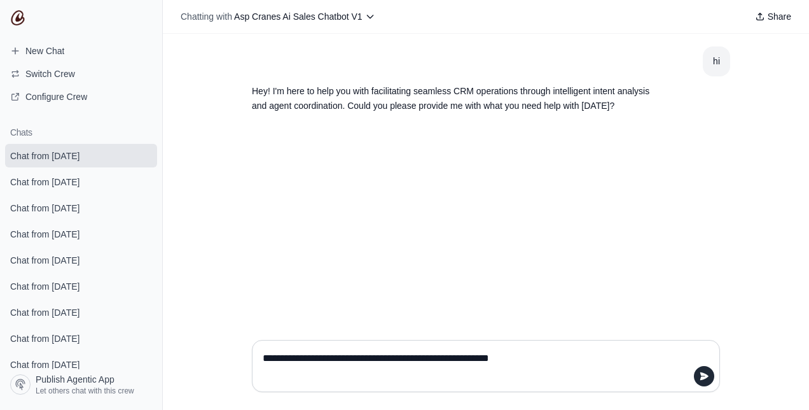
type textarea "**********"
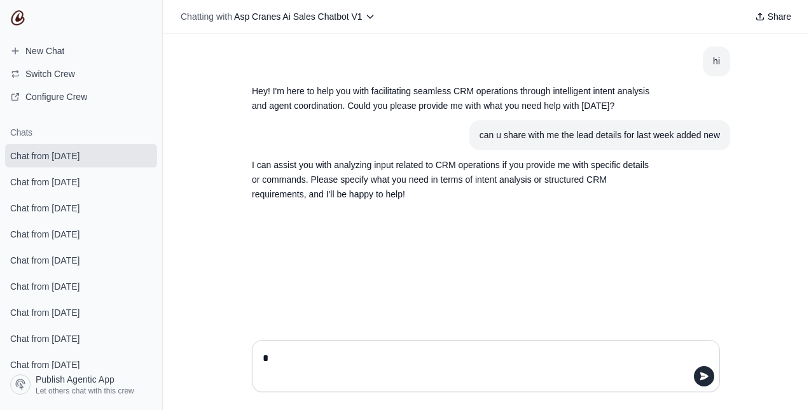
type textarea "**"
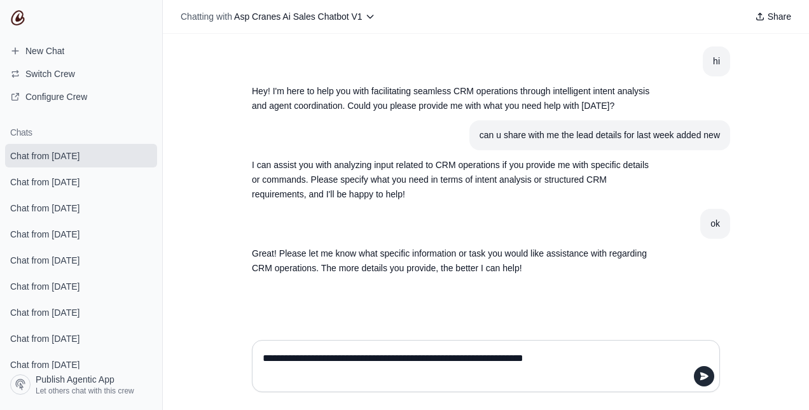
type textarea "**********"
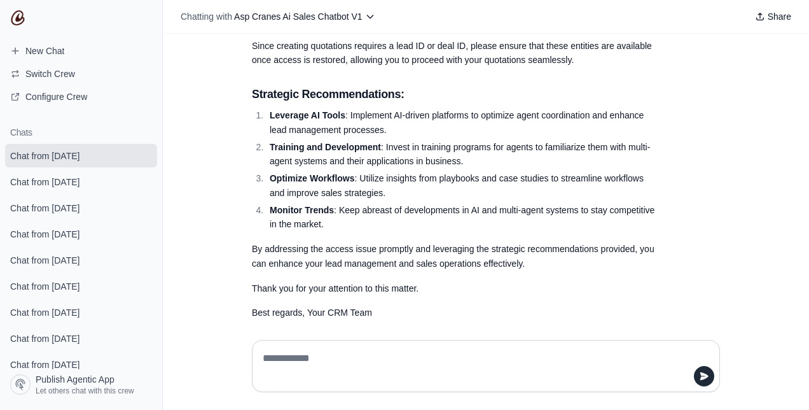
scroll to position [771, 0]
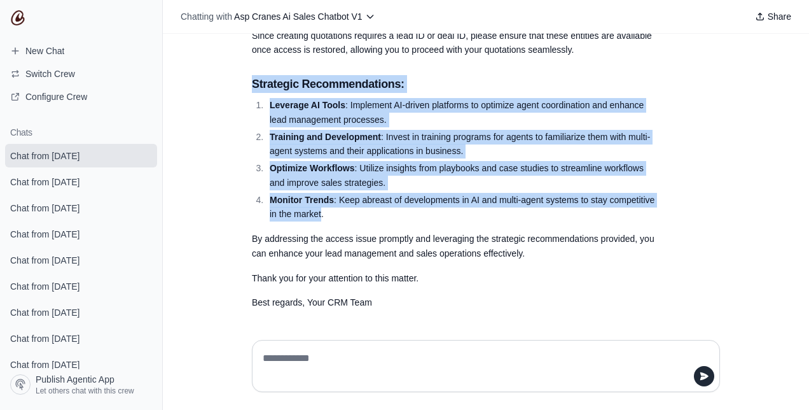
drag, startPoint x: 315, startPoint y: 211, endPoint x: 245, endPoint y: 84, distance: 145.3
copy div "Strategic Recommendations: Leverage AI Tools : Implement AI-driven platforms to…"
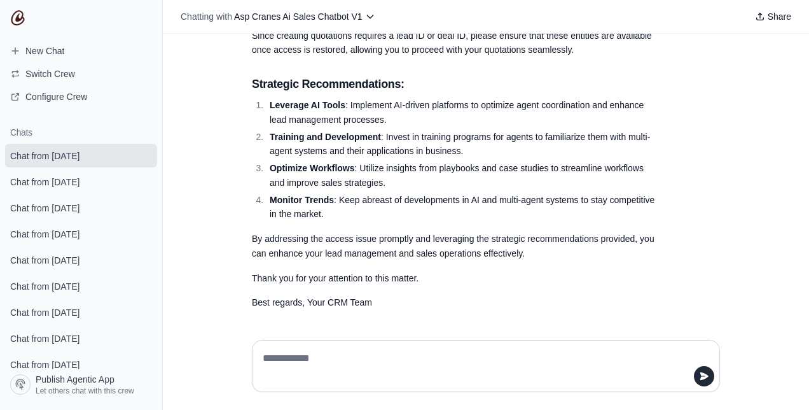
click at [302, 372] on textarea at bounding box center [486, 366] width 452 height 36
type textarea "**********"
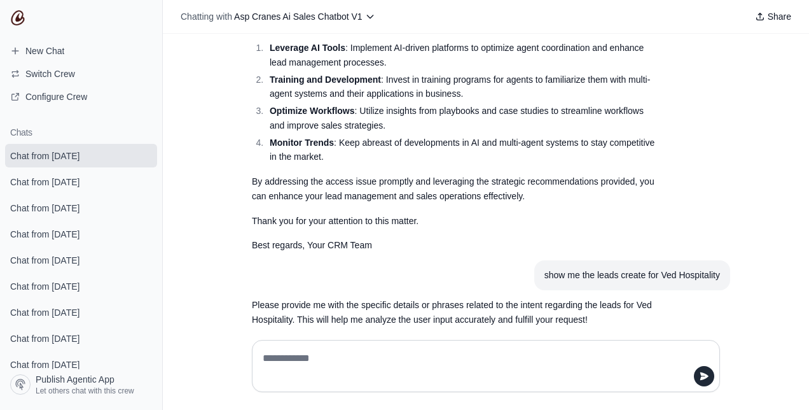
scroll to position [845, 0]
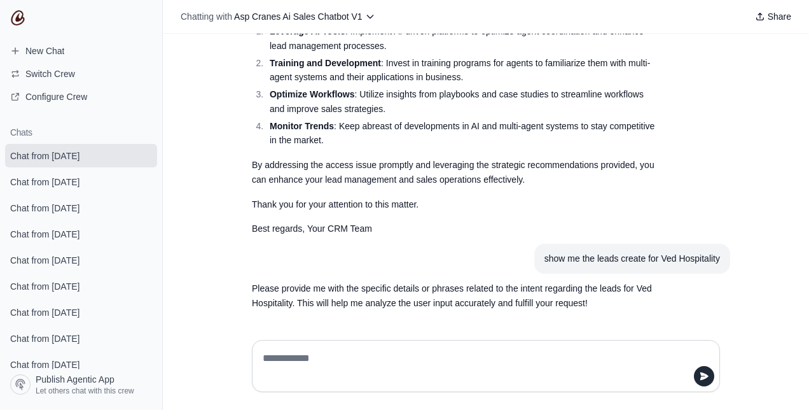
click at [305, 368] on textarea at bounding box center [486, 366] width 452 height 36
type textarea "**"
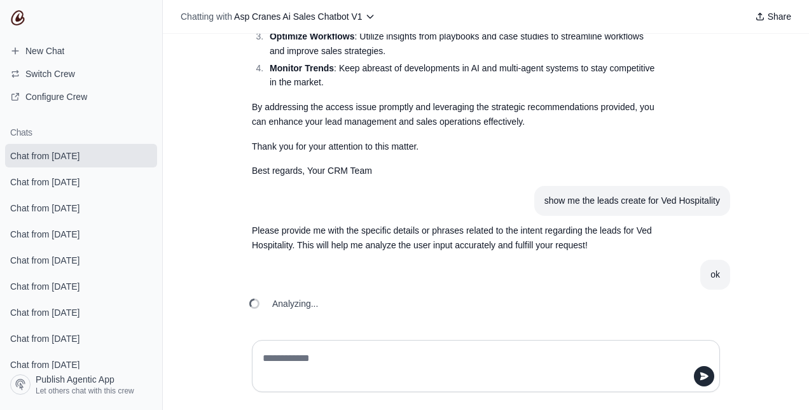
scroll to position [919, 0]
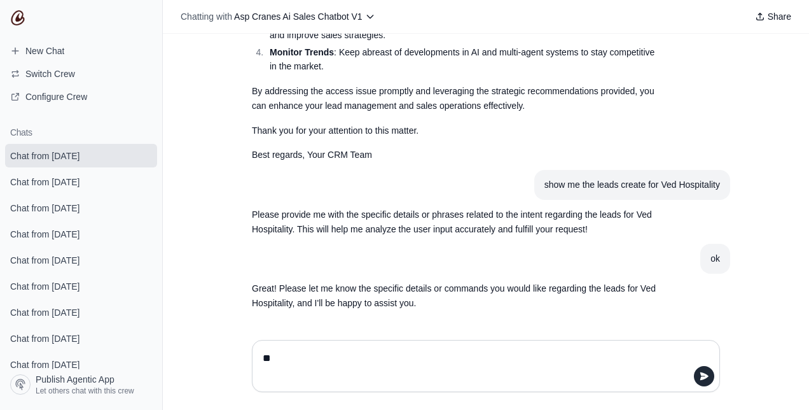
type textarea "*"
type textarea "**********"
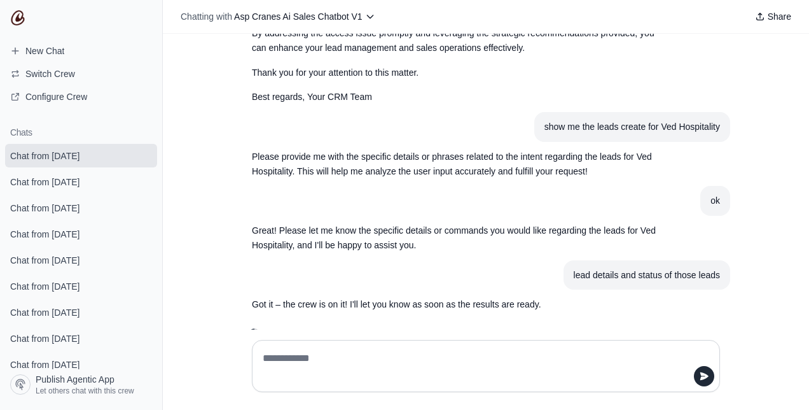
scroll to position [1007, 0]
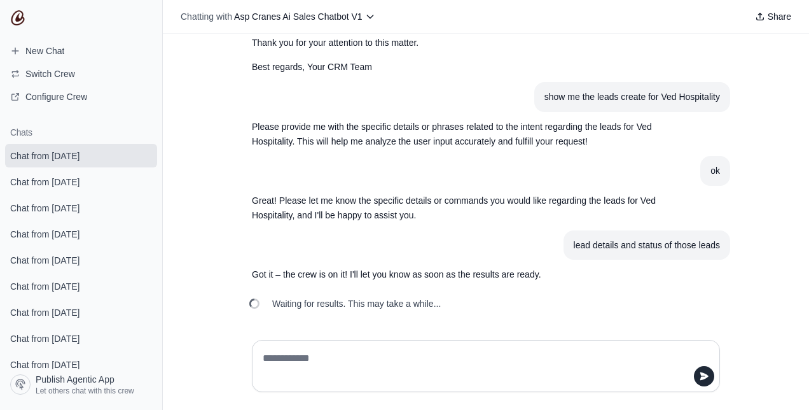
click at [311, 354] on textarea at bounding box center [486, 366] width 452 height 36
type textarea "****"
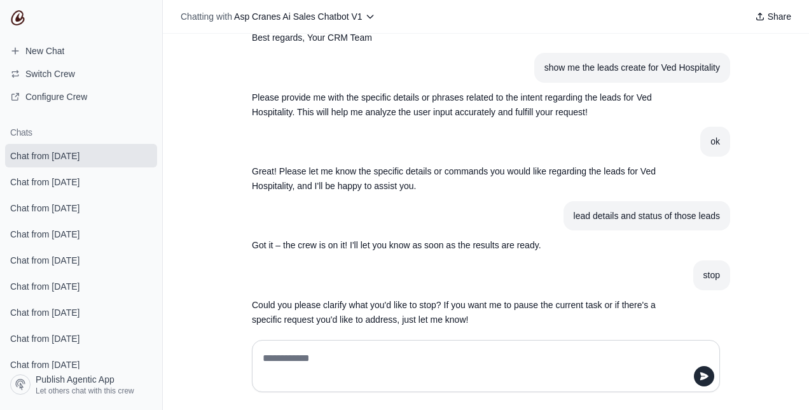
scroll to position [1053, 0]
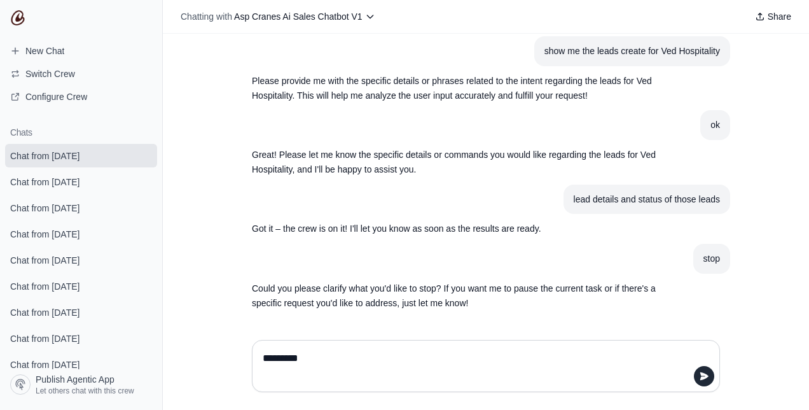
type textarea "*********"
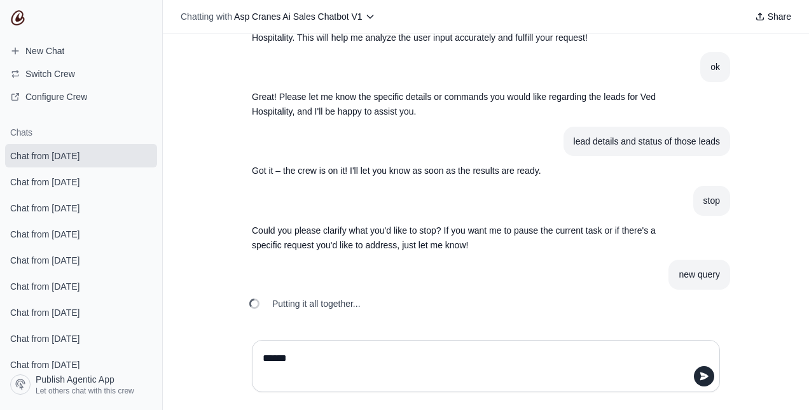
scroll to position [1112, 0]
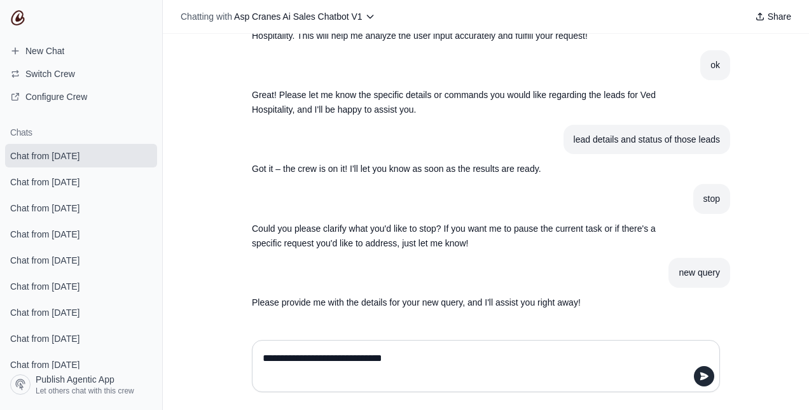
type textarea "**********"
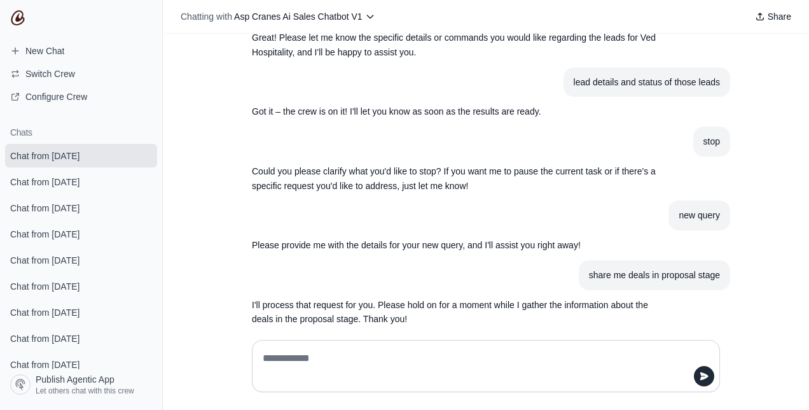
scroll to position [1186, 0]
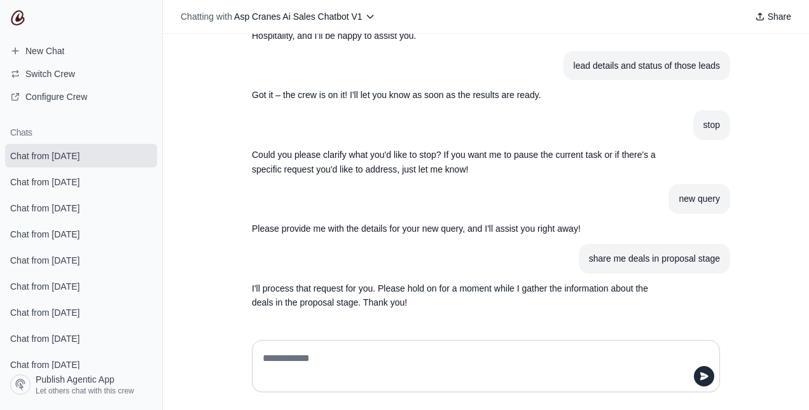
click at [311, 354] on textarea at bounding box center [486, 366] width 452 height 36
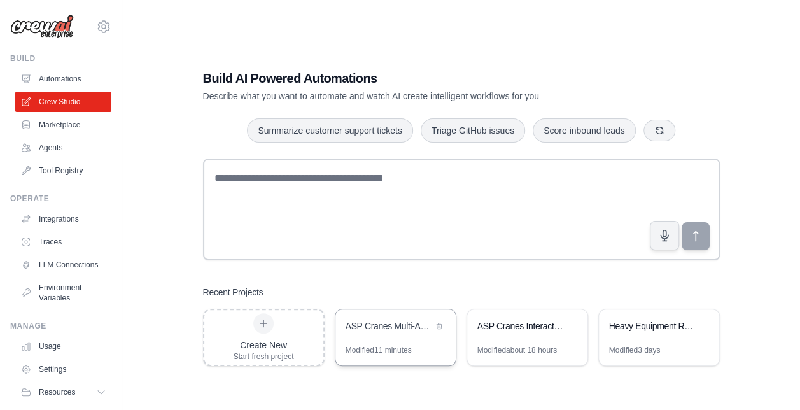
click at [381, 341] on div "ASP Cranes Multi-Agent CRM System" at bounding box center [395, 327] width 120 height 36
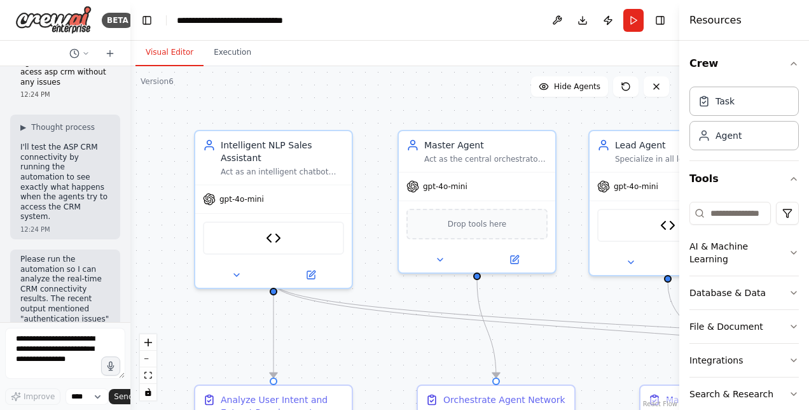
scroll to position [21809, 0]
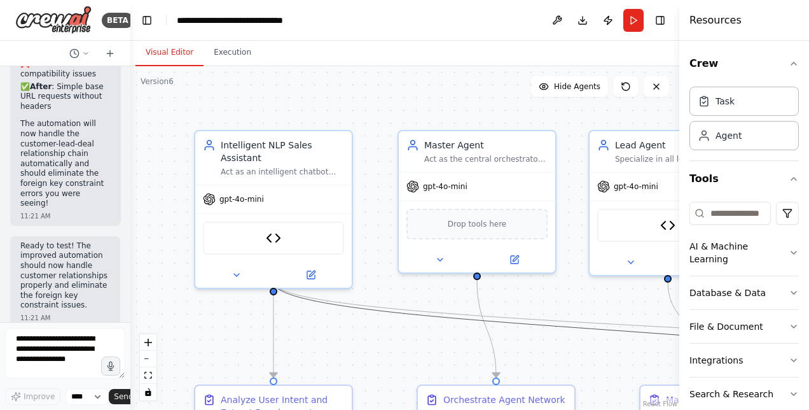
drag, startPoint x: 589, startPoint y: 332, endPoint x: 578, endPoint y: 335, distance: 11.3
click at [578, 335] on div ".deletable-edge-delete-btn { width: 20px; height: 20px; border: 0px solid #ffff…" at bounding box center [404, 238] width 549 height 344
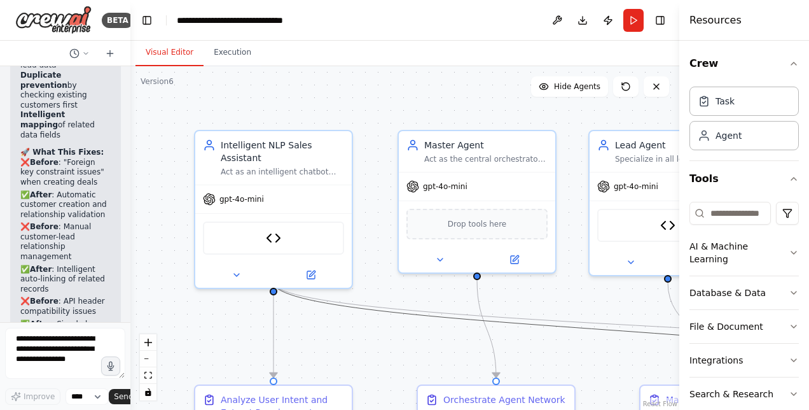
scroll to position [21563, 0]
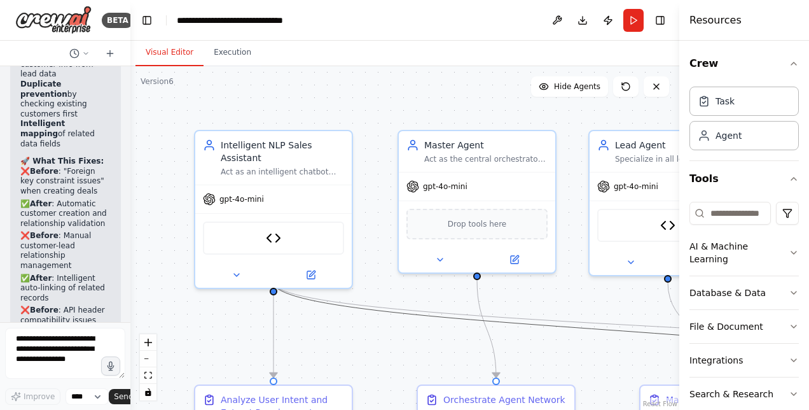
click at [126, 316] on div at bounding box center [127, 205] width 5 height 410
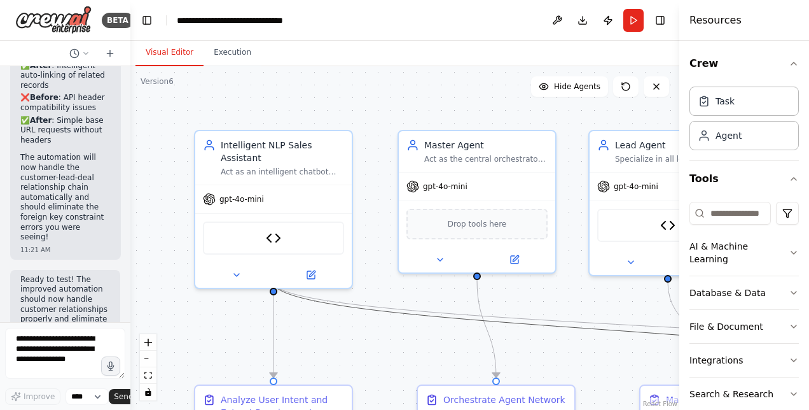
scroll to position [21809, 0]
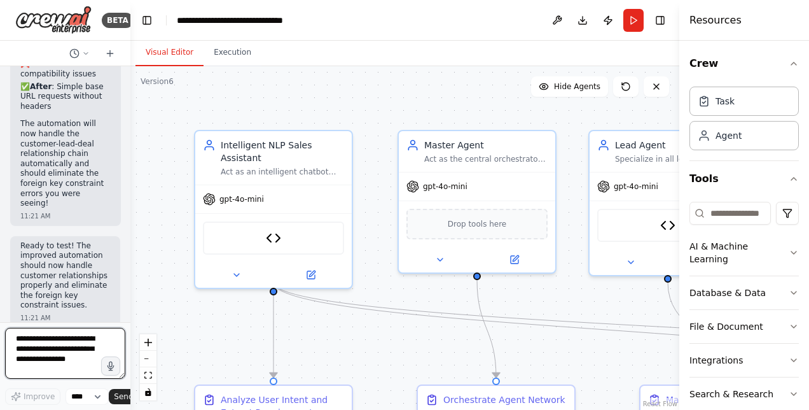
click at [52, 348] on textarea at bounding box center [65, 353] width 120 height 51
type textarea "**********"
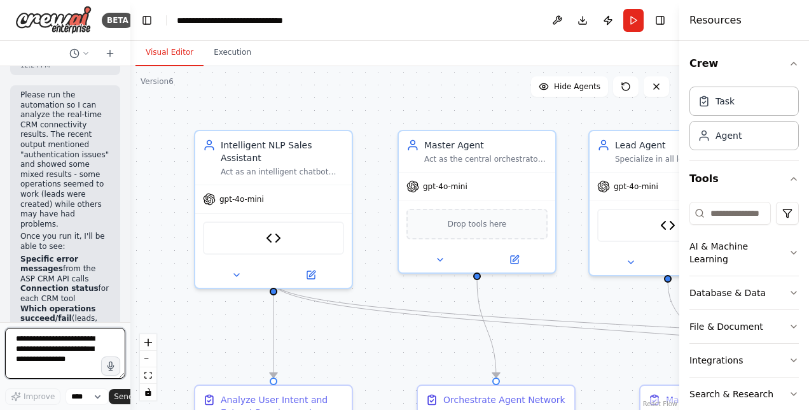
scroll to position [22175, 0]
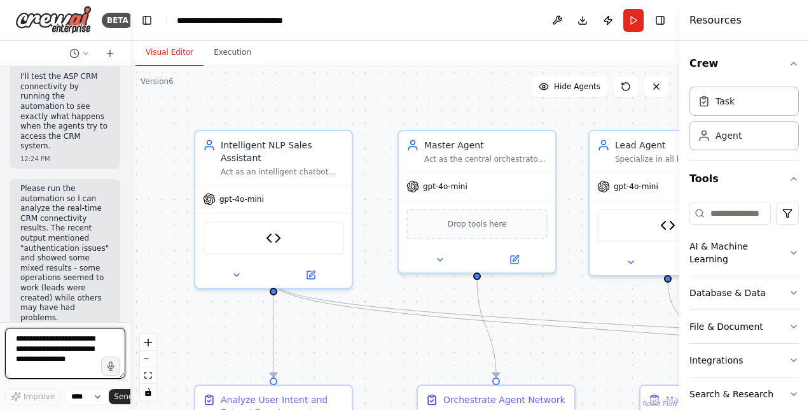
click at [126, 318] on div at bounding box center [127, 205] width 5 height 410
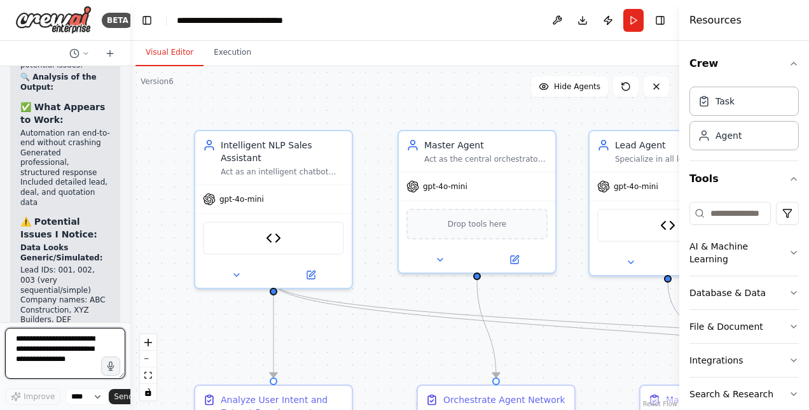
scroll to position [22905, 0]
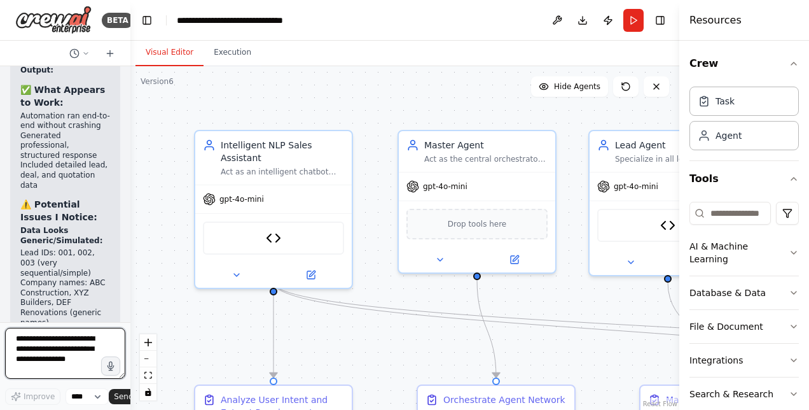
click at [58, 348] on textarea at bounding box center [65, 353] width 120 height 51
paste textarea "**********"
type textarea "**********"
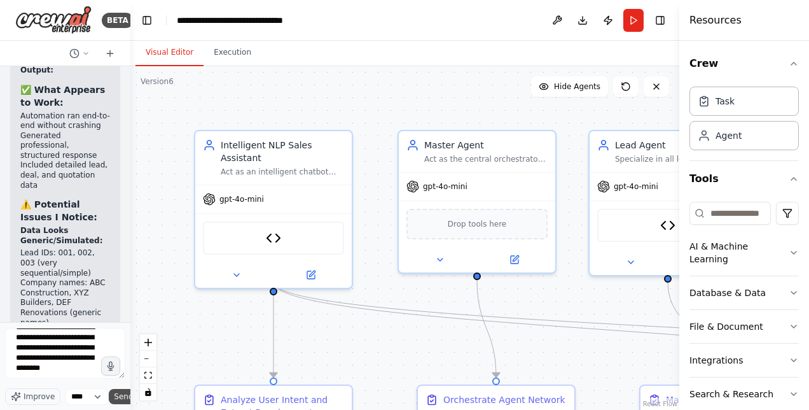
click at [116, 395] on span "Send" at bounding box center [123, 396] width 19 height 10
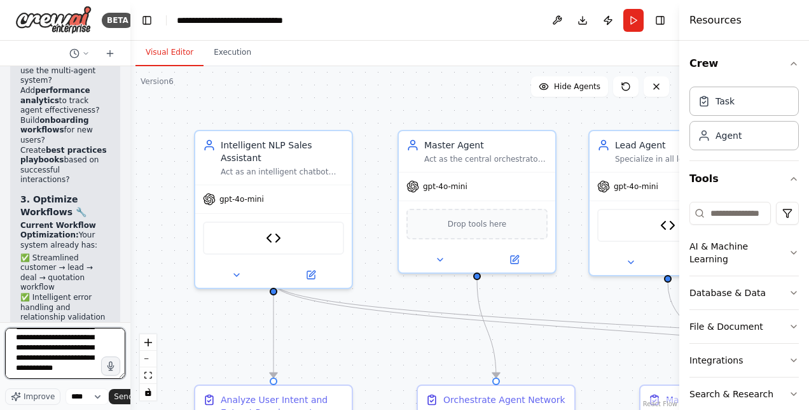
scroll to position [97, 0]
type textarea "**********"
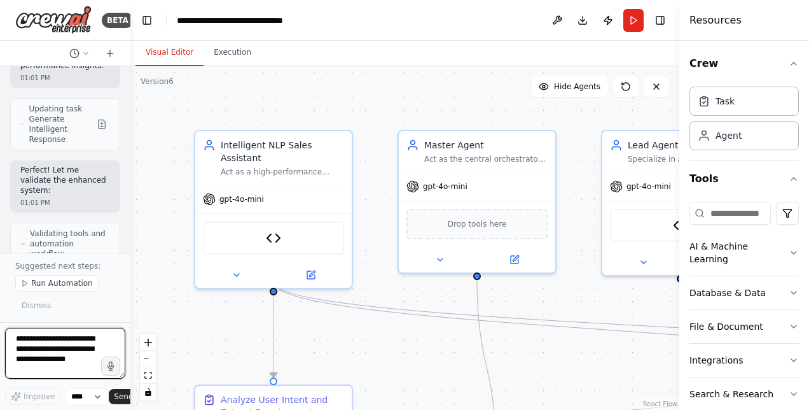
scroll to position [27681, 0]
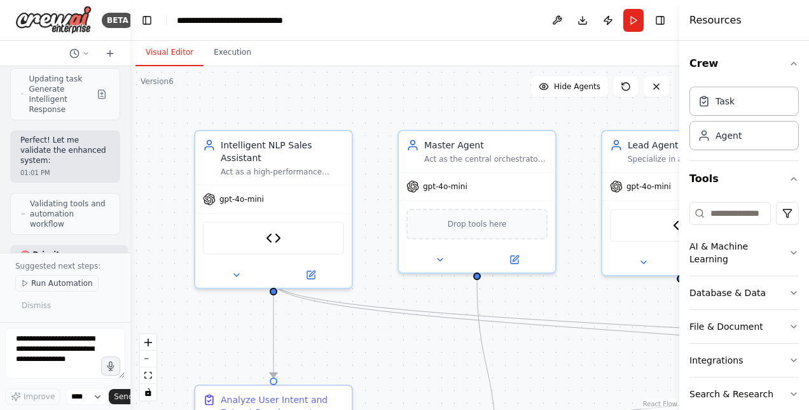
click at [57, 288] on span "Run Automation" at bounding box center [62, 283] width 62 height 10
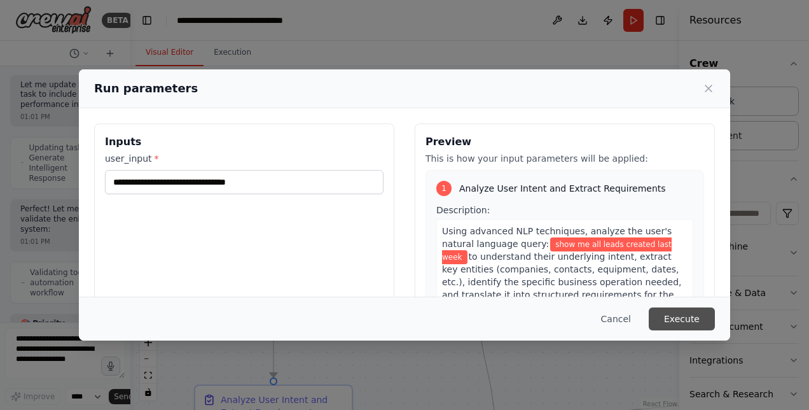
click at [672, 314] on button "Execute" at bounding box center [682, 318] width 66 height 23
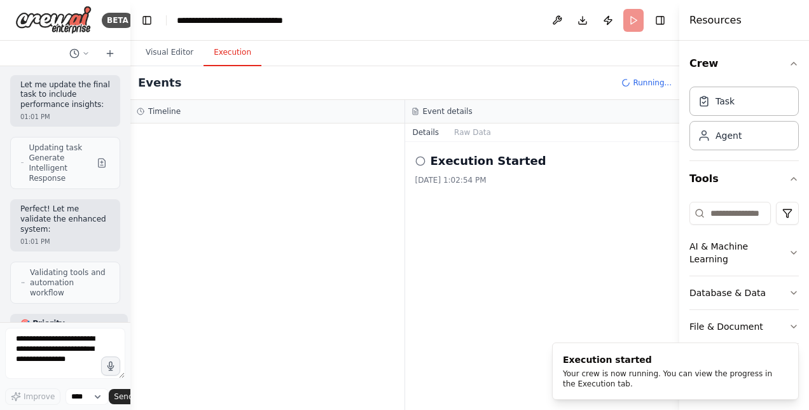
click at [231, 56] on button "Execution" at bounding box center [233, 52] width 58 height 27
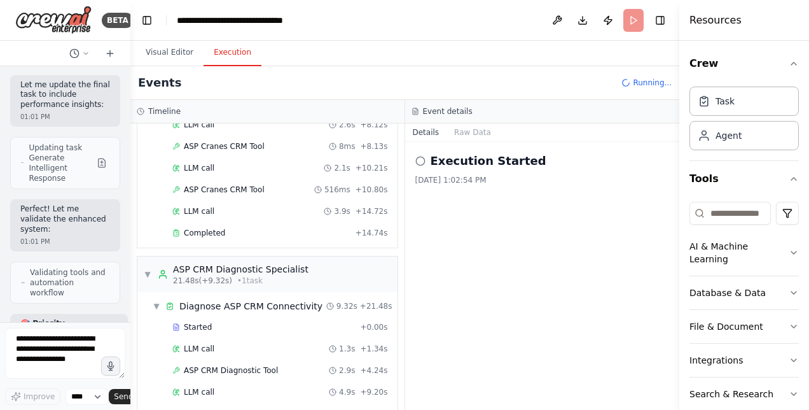
scroll to position [211, 0]
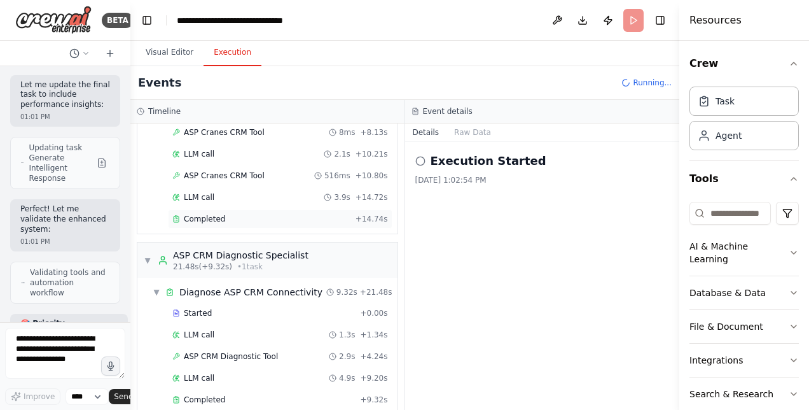
click at [230, 209] on div "Completed + 14.74s" at bounding box center [280, 218] width 225 height 19
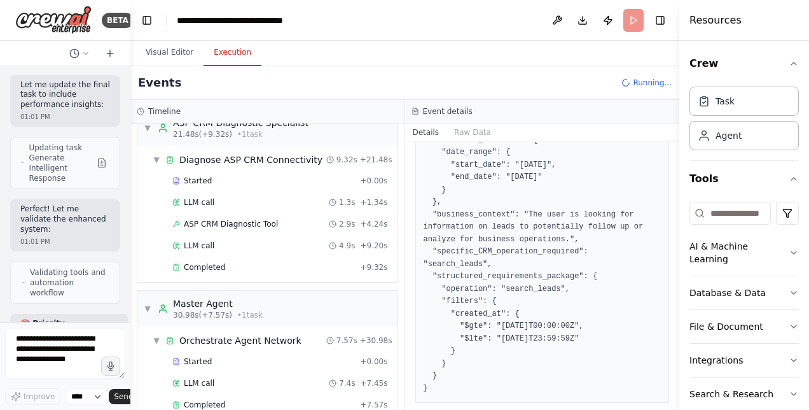
scroll to position [323, 0]
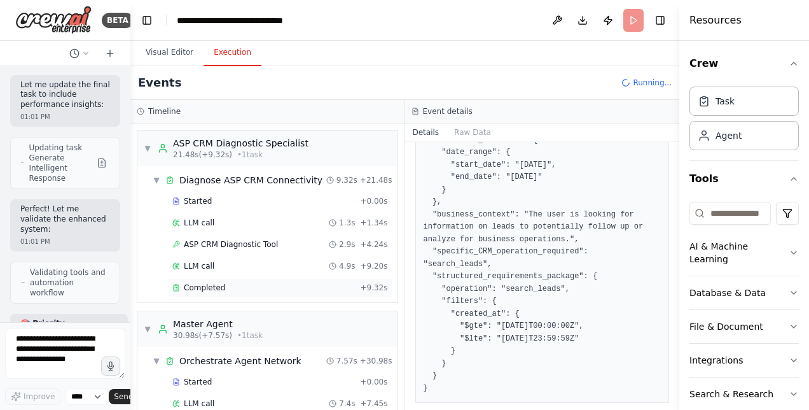
click at [192, 283] on span "Completed" at bounding box center [204, 288] width 41 height 10
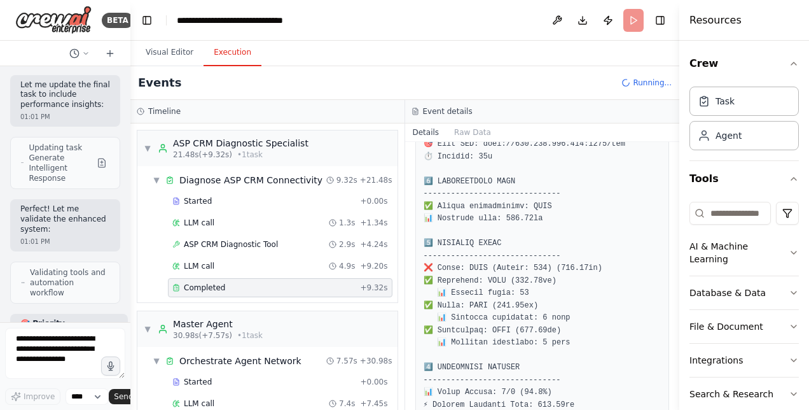
scroll to position [108, 0]
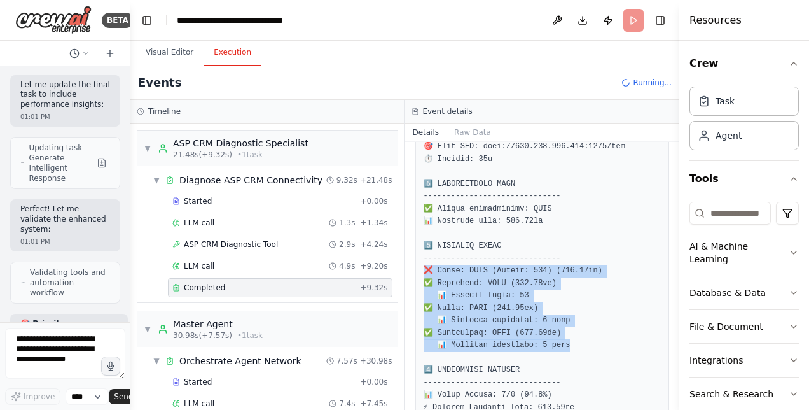
drag, startPoint x: 428, startPoint y: 267, endPoint x: 574, endPoint y: 345, distance: 166.0
click at [574, 345] on pre at bounding box center [543, 339] width 238 height 447
copy pre "[PERSON_NAME]: FAIL (Status: 401) (492.85ms) ✅ Customers: PASS (647.62ms) 📊 Rec…"
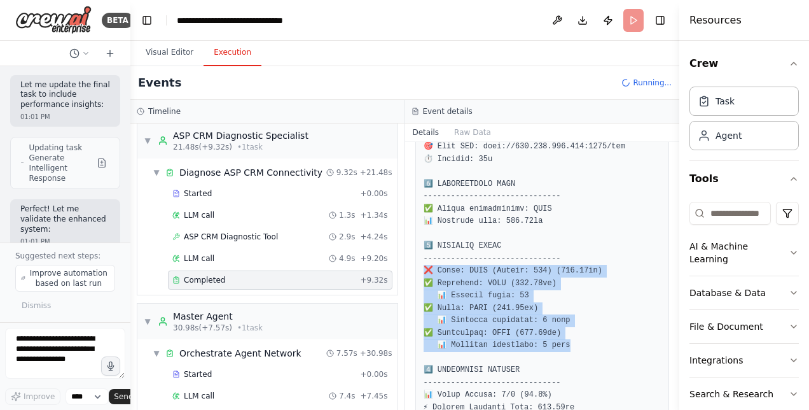
scroll to position [27681, 0]
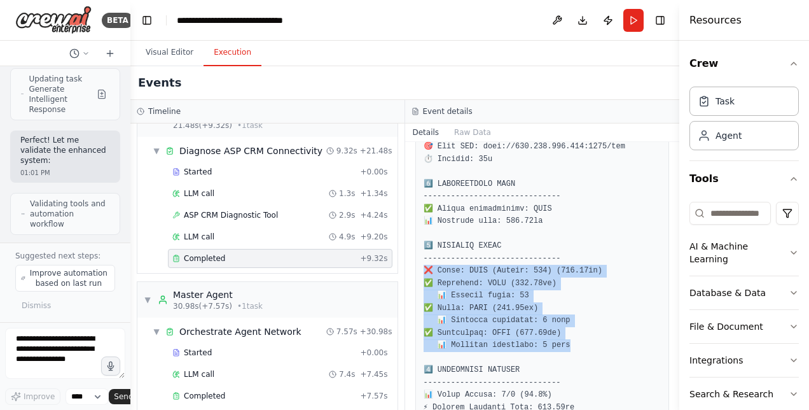
drag, startPoint x: 675, startPoint y: 234, endPoint x: 670, endPoint y: 306, distance: 72.0
click at [670, 306] on div "BETA Hello! I'm the CrewAI assistant. What kind of automation do you want to bu…" at bounding box center [404, 205] width 809 height 410
drag, startPoint x: 676, startPoint y: 302, endPoint x: 676, endPoint y: 349, distance: 47.7
click at [676, 349] on button "Toggle Sidebar" at bounding box center [680, 205] width 10 height 410
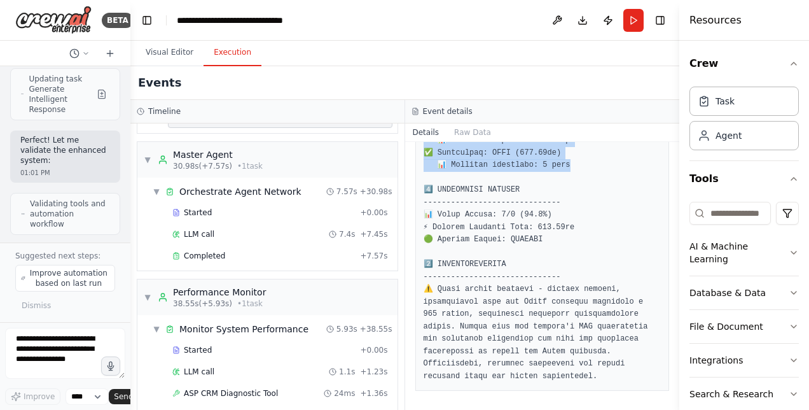
scroll to position [802, 0]
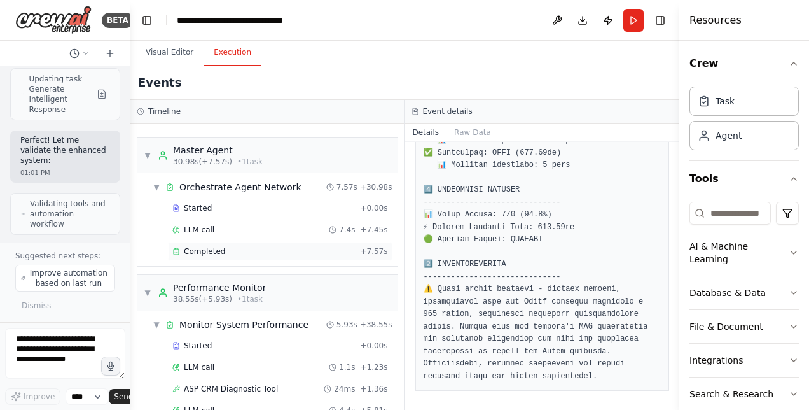
click at [204, 244] on div "Completed + 7.57s" at bounding box center [280, 251] width 225 height 19
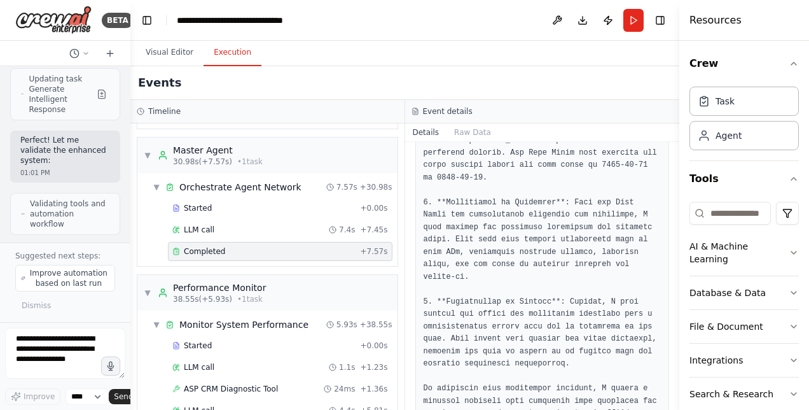
click at [204, 246] on span "Completed" at bounding box center [204, 251] width 41 height 10
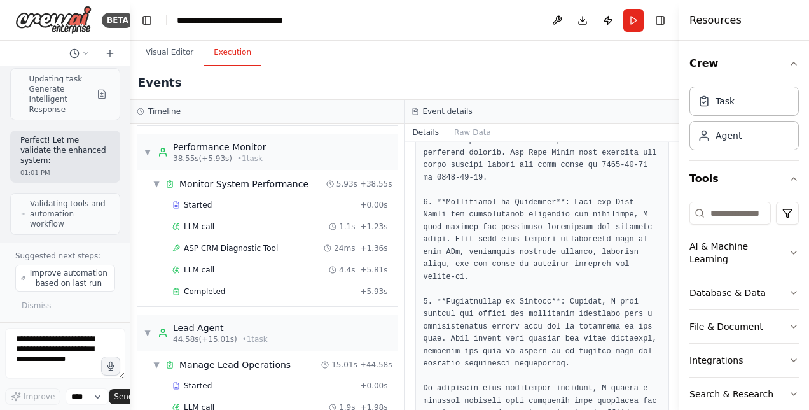
scroll to position [919, 0]
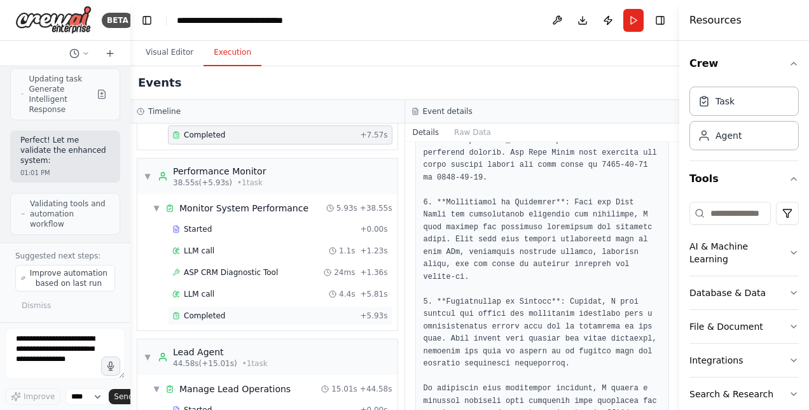
click at [202, 311] on span "Completed" at bounding box center [204, 316] width 41 height 10
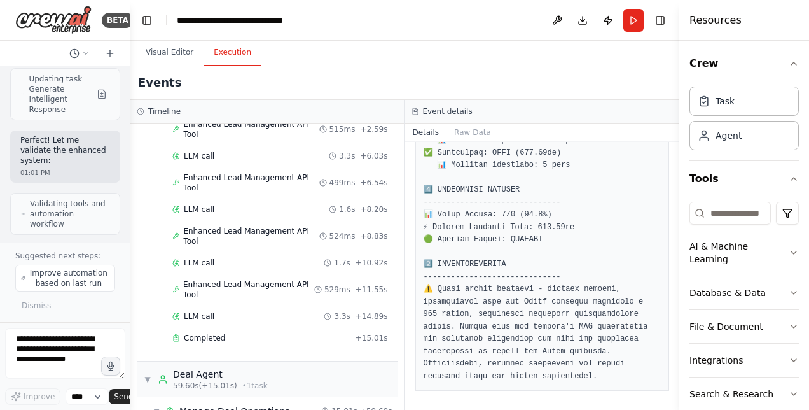
scroll to position [1260, 0]
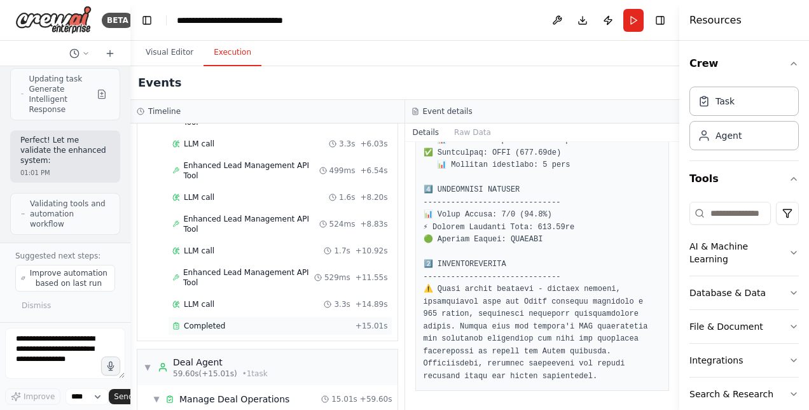
click at [239, 316] on div "Completed + 15.01s" at bounding box center [280, 325] width 225 height 19
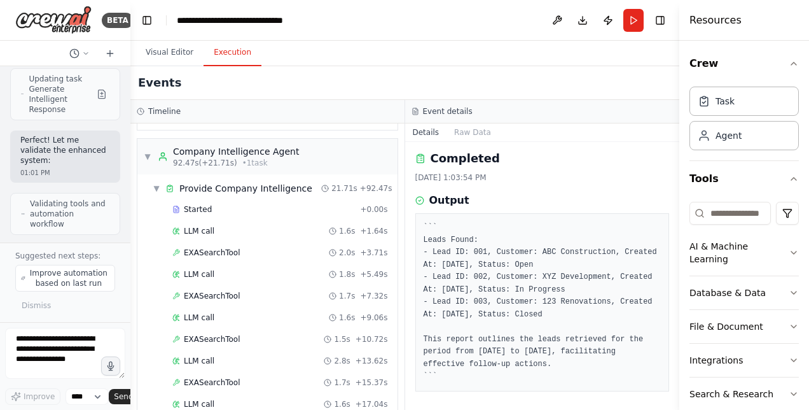
scroll to position [2143, 0]
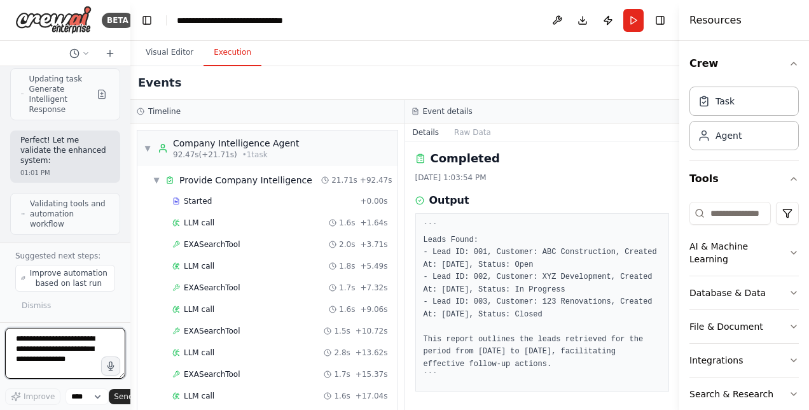
click at [36, 349] on textarea at bounding box center [65, 353] width 120 height 51
paste textarea "**********"
type textarea "**********"
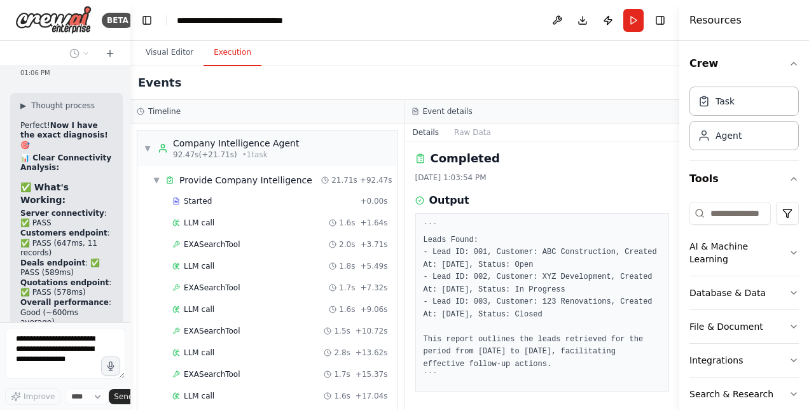
scroll to position [28951, 0]
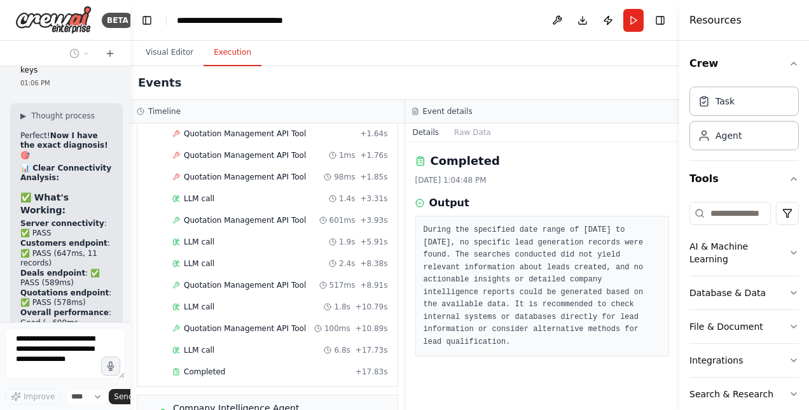
scroll to position [1866, 0]
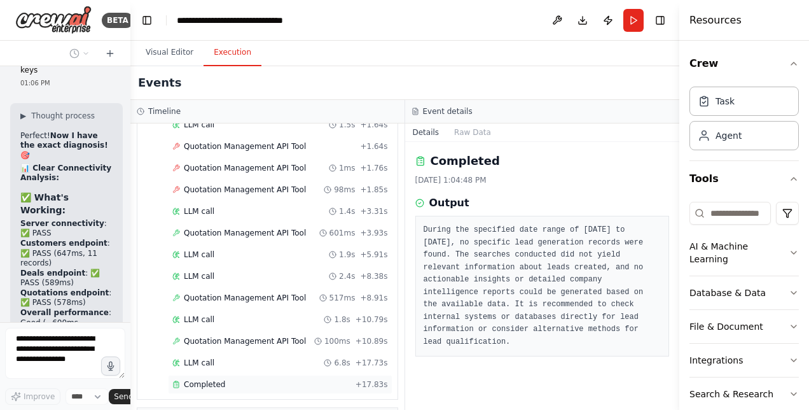
click at [187, 379] on span "Completed" at bounding box center [204, 384] width 41 height 10
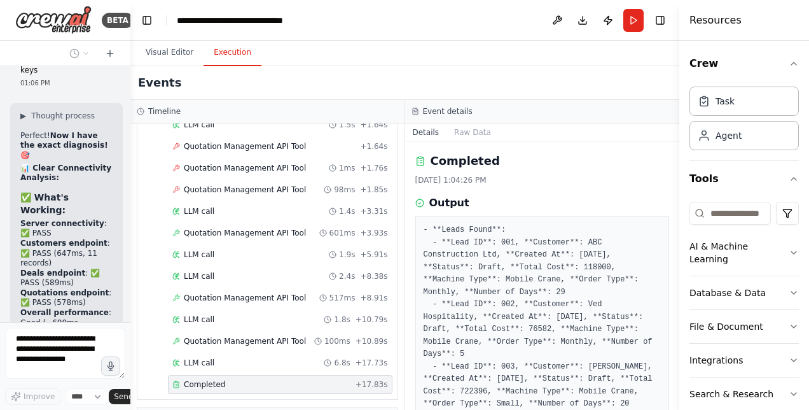
drag, startPoint x: 675, startPoint y: 233, endPoint x: 676, endPoint y: 279, distance: 45.9
click at [676, 279] on button "Toggle Sidebar" at bounding box center [680, 205] width 10 height 410
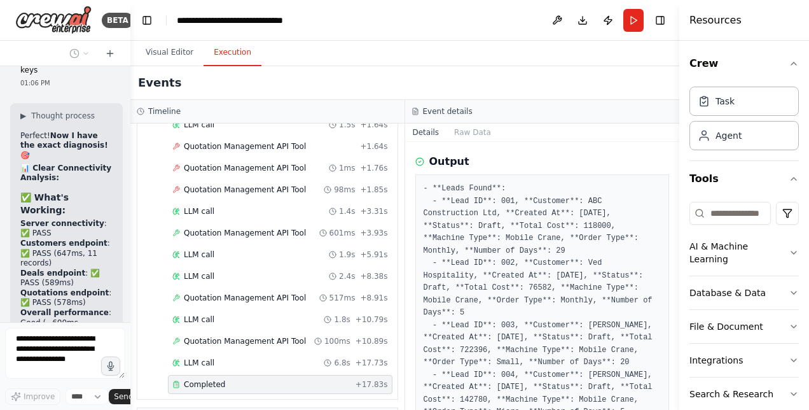
scroll to position [50, 0]
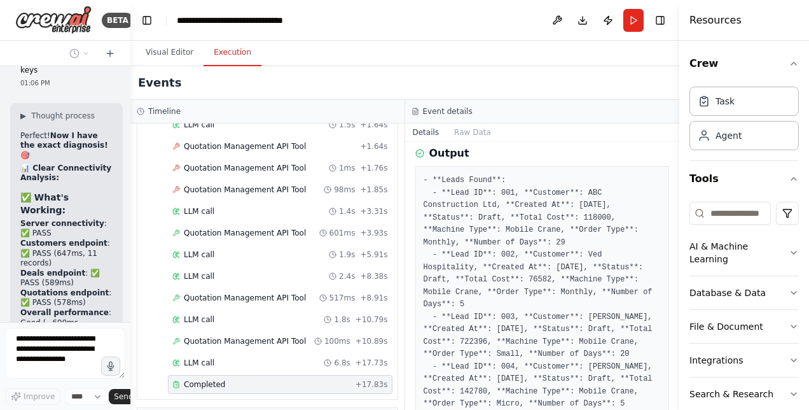
click at [676, 253] on button "Toggle Sidebar" at bounding box center [680, 205] width 10 height 410
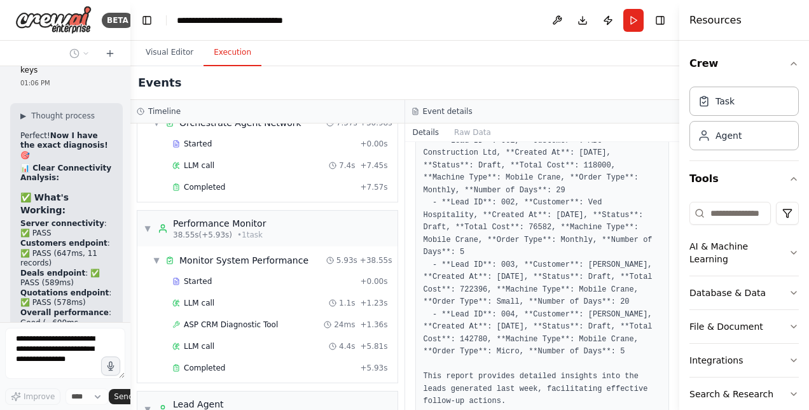
scroll to position [871, 0]
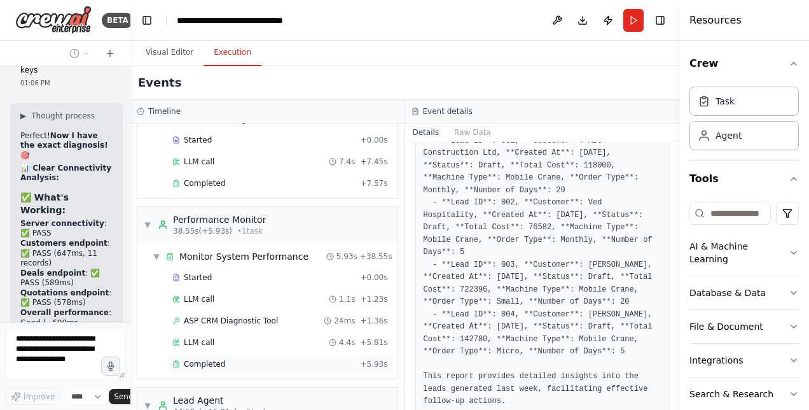
click at [211, 359] on span "Completed" at bounding box center [204, 364] width 41 height 10
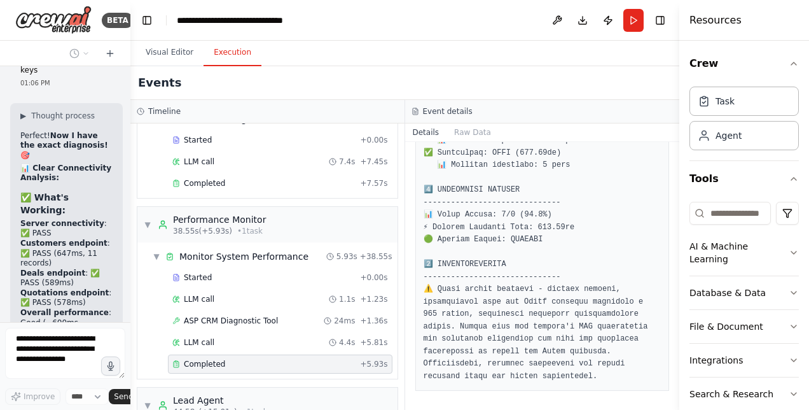
scroll to position [620, 0]
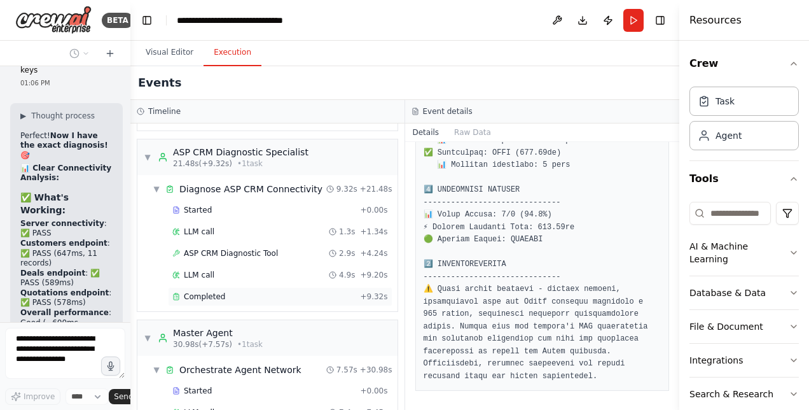
click at [211, 291] on span "Completed" at bounding box center [204, 296] width 41 height 10
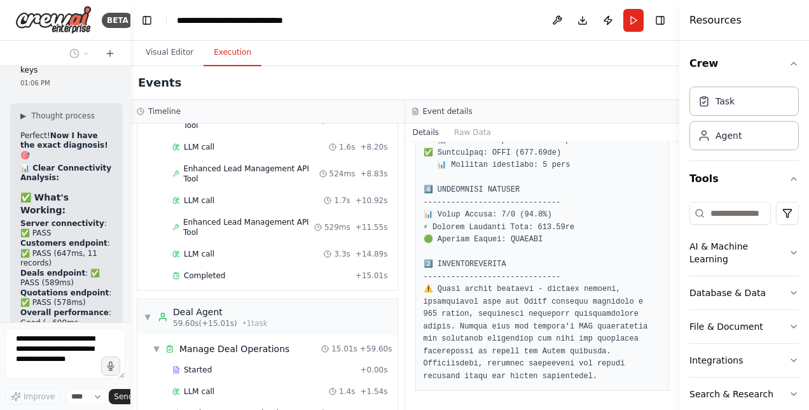
scroll to position [1315, 0]
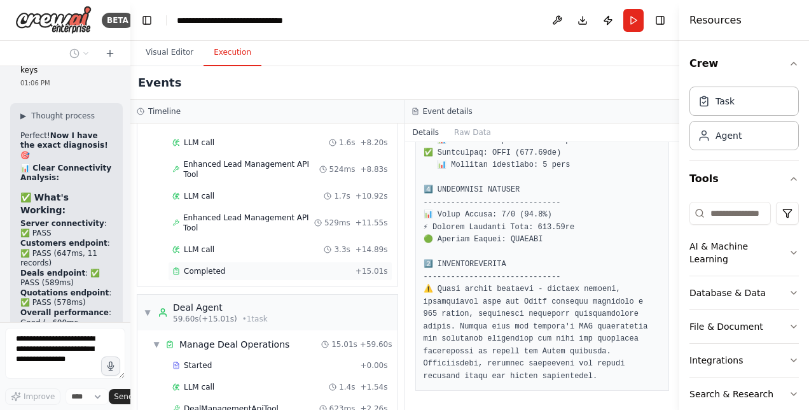
click at [209, 266] on span "Completed" at bounding box center [204, 271] width 41 height 10
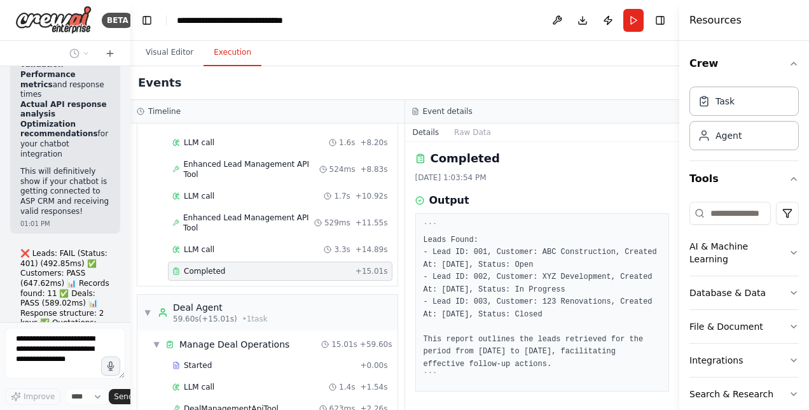
scroll to position [28951, 0]
